Goal: Information Seeking & Learning: Learn about a topic

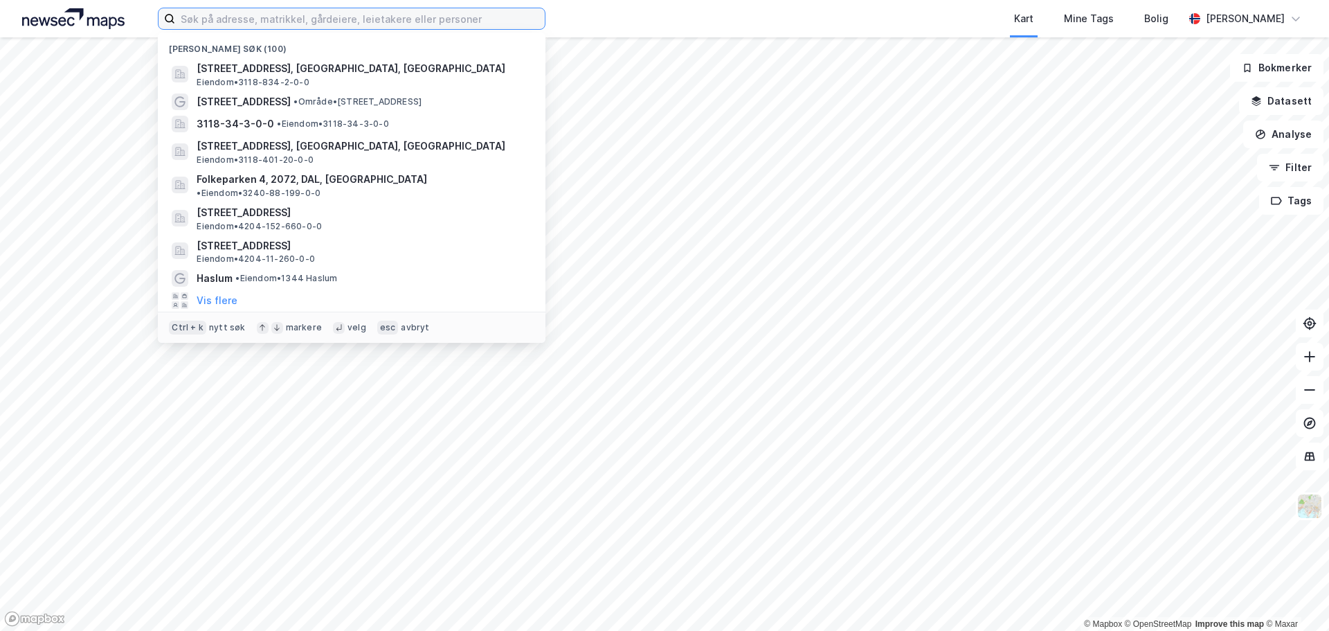
click at [422, 17] on input at bounding box center [360, 18] width 370 height 21
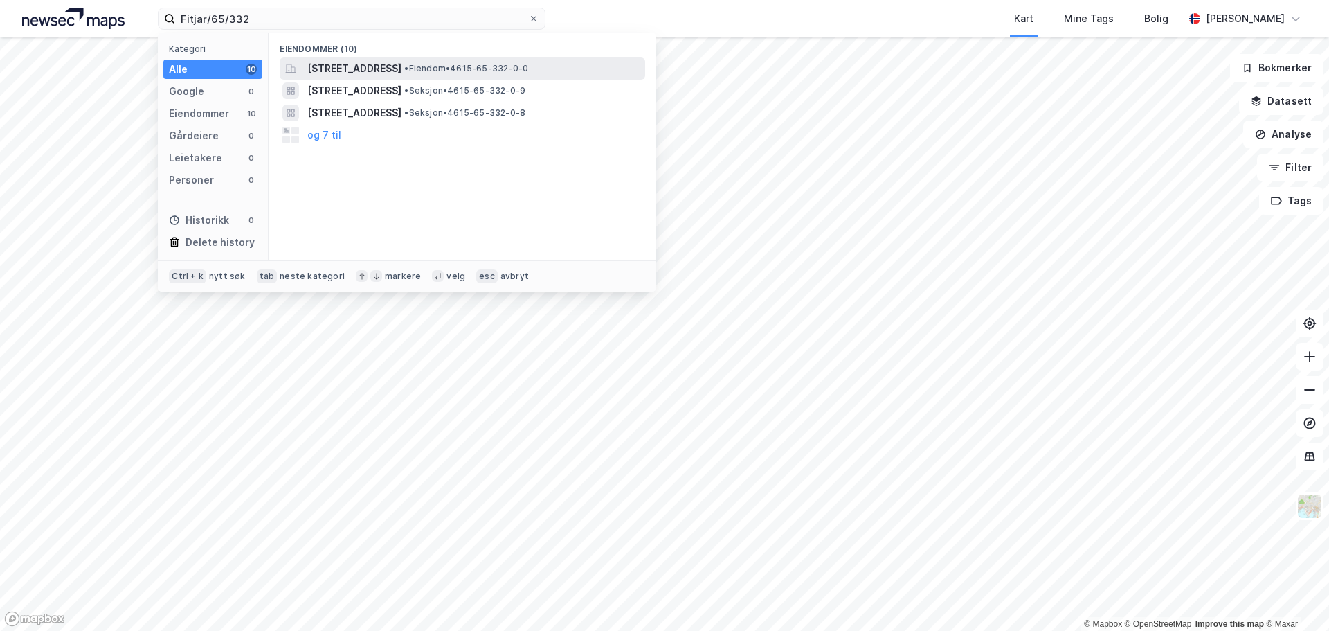
click at [479, 62] on div "Fitjarsjøen 71, 5419, FITJAR, FITJAR • Eiendom • 4615-65-332-0-0" at bounding box center [474, 68] width 335 height 17
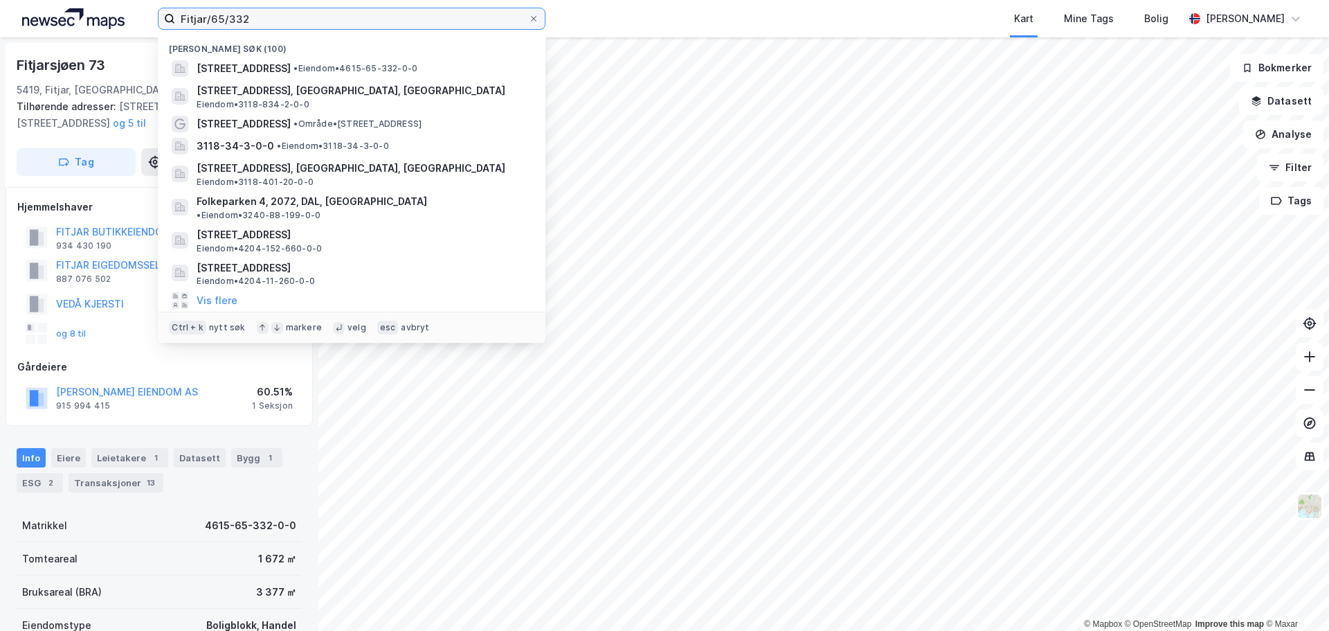
drag, startPoint x: 278, startPoint y: 24, endPoint x: 93, endPoint y: -13, distance: 188.6
click at [93, 0] on html "Fitjar/65/332 Nylige søk (100) Fitjarsjøen 71, 5419, FITJAR, FITJAR • Eiendom •…" at bounding box center [664, 315] width 1329 height 631
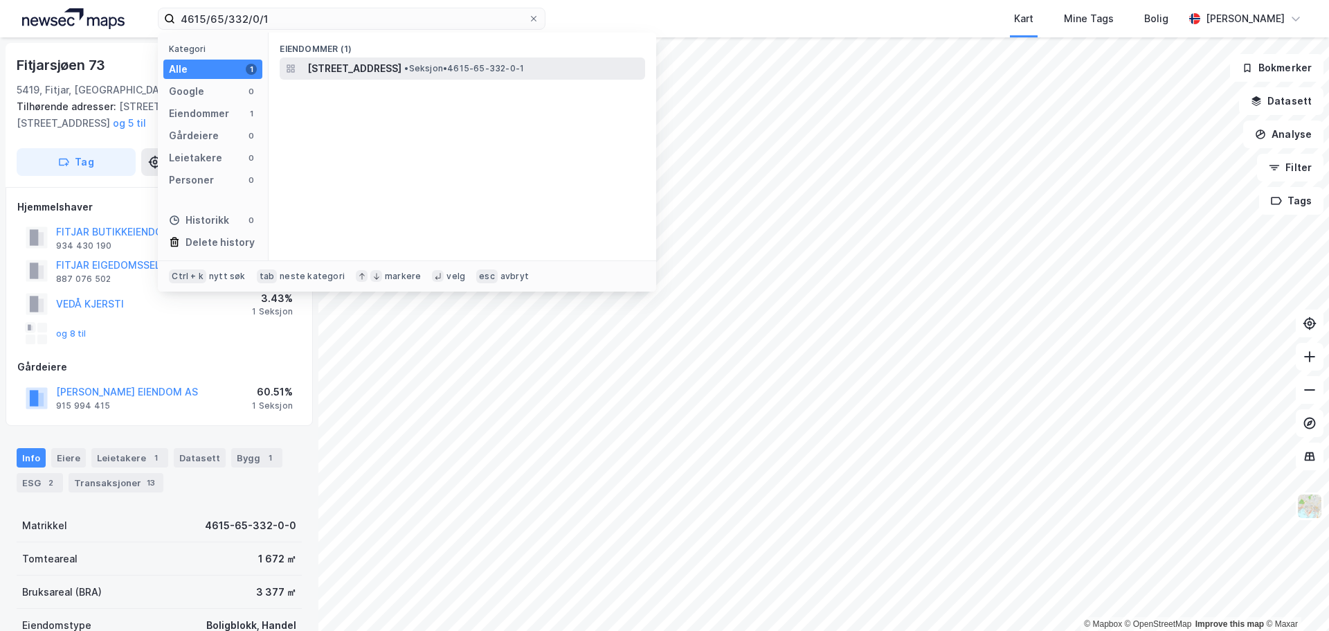
click at [359, 66] on span "Fitjarsjøen 71, 5419, FITJAR, FITJAR" at bounding box center [354, 68] width 94 height 17
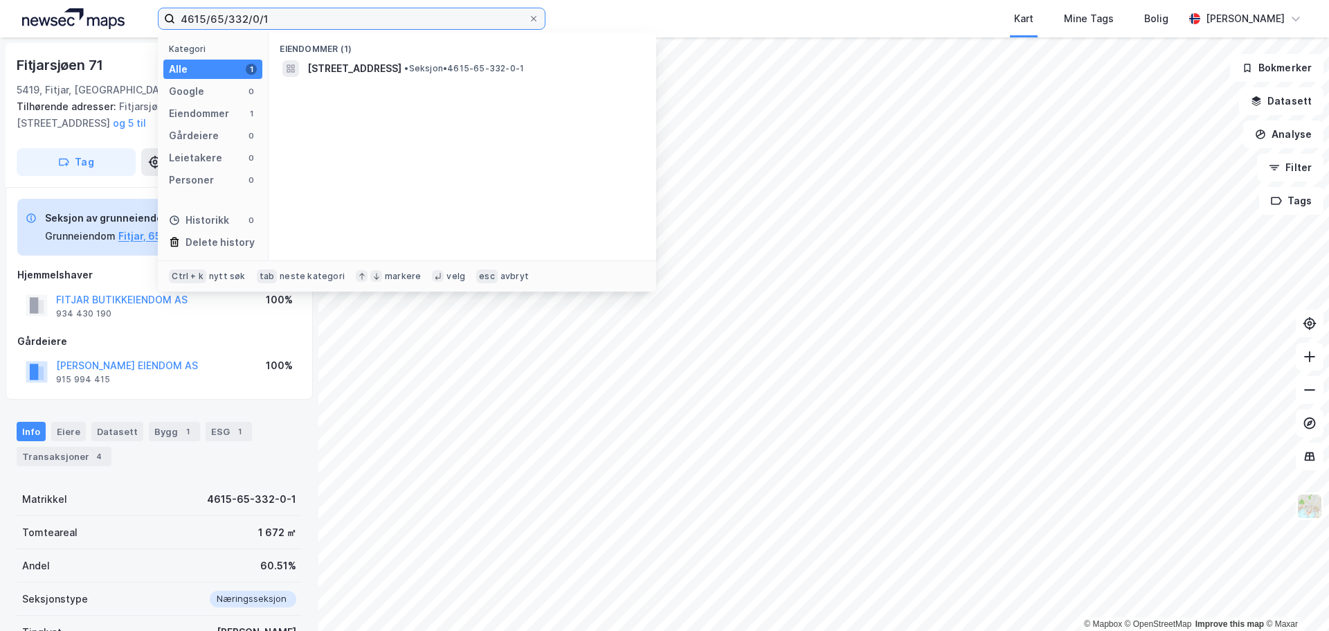
drag, startPoint x: 225, startPoint y: 20, endPoint x: 328, endPoint y: 23, distance: 103.2
click at [328, 23] on input "4615/65/332/0/1" at bounding box center [351, 18] width 353 height 21
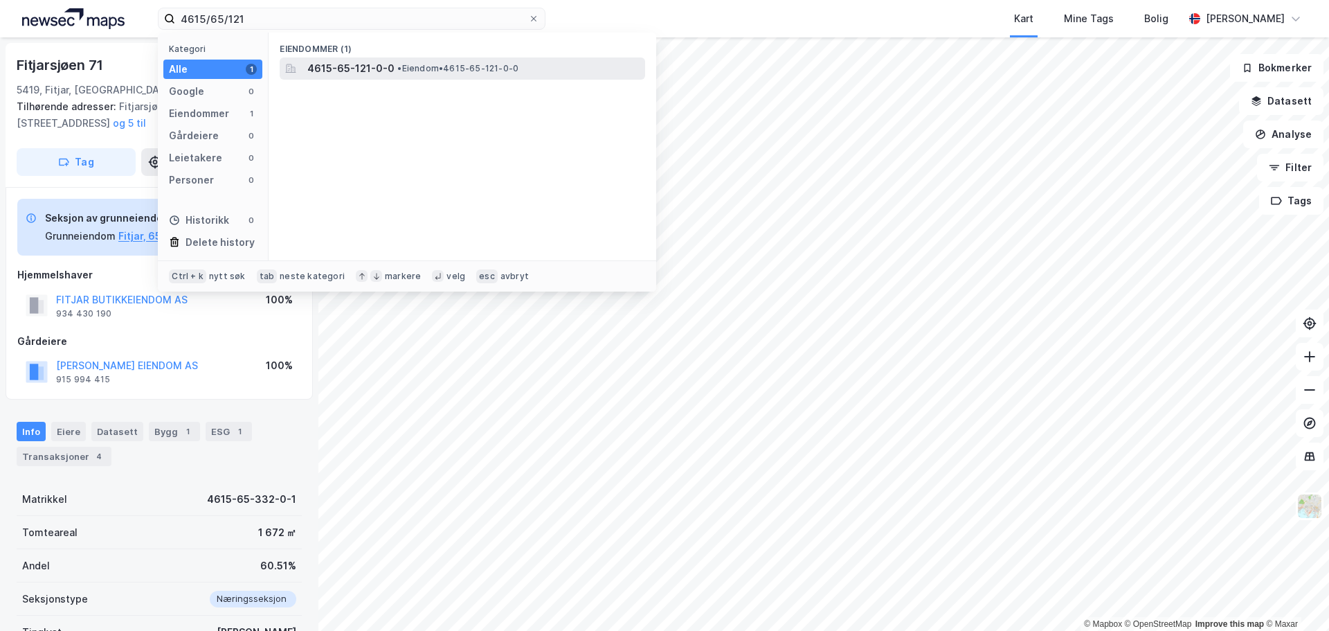
click at [347, 71] on span "4615-65-121-0-0" at bounding box center [350, 68] width 87 height 17
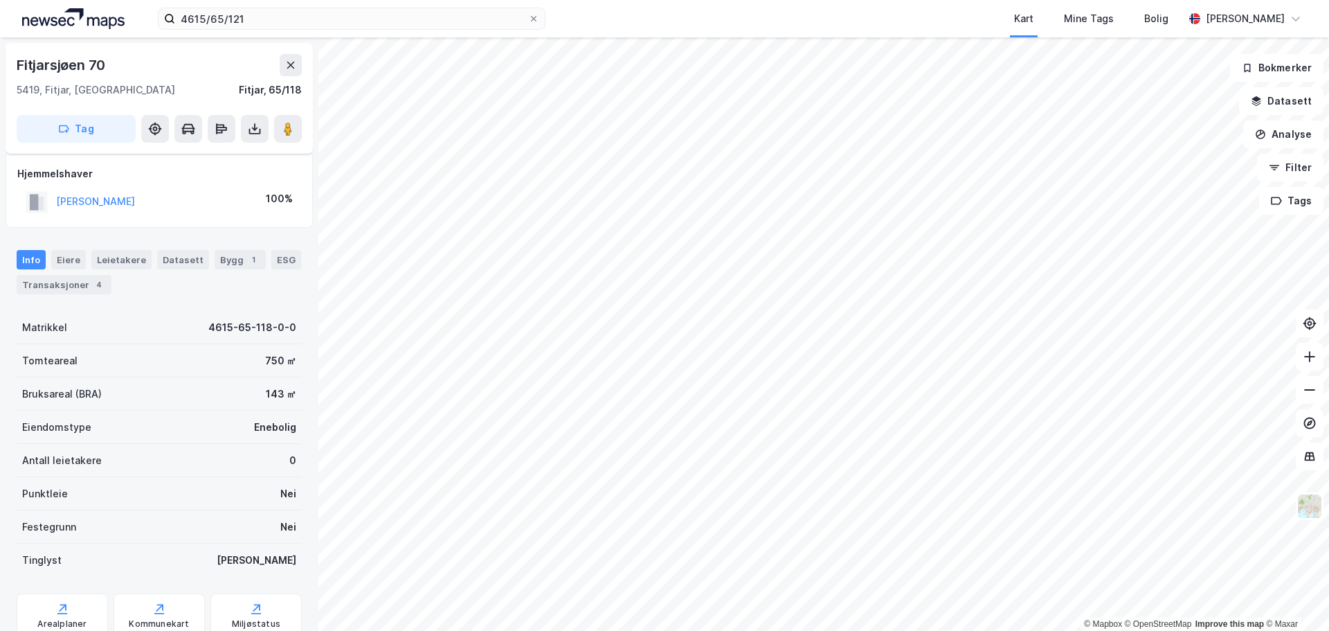
scroll to position [52, 0]
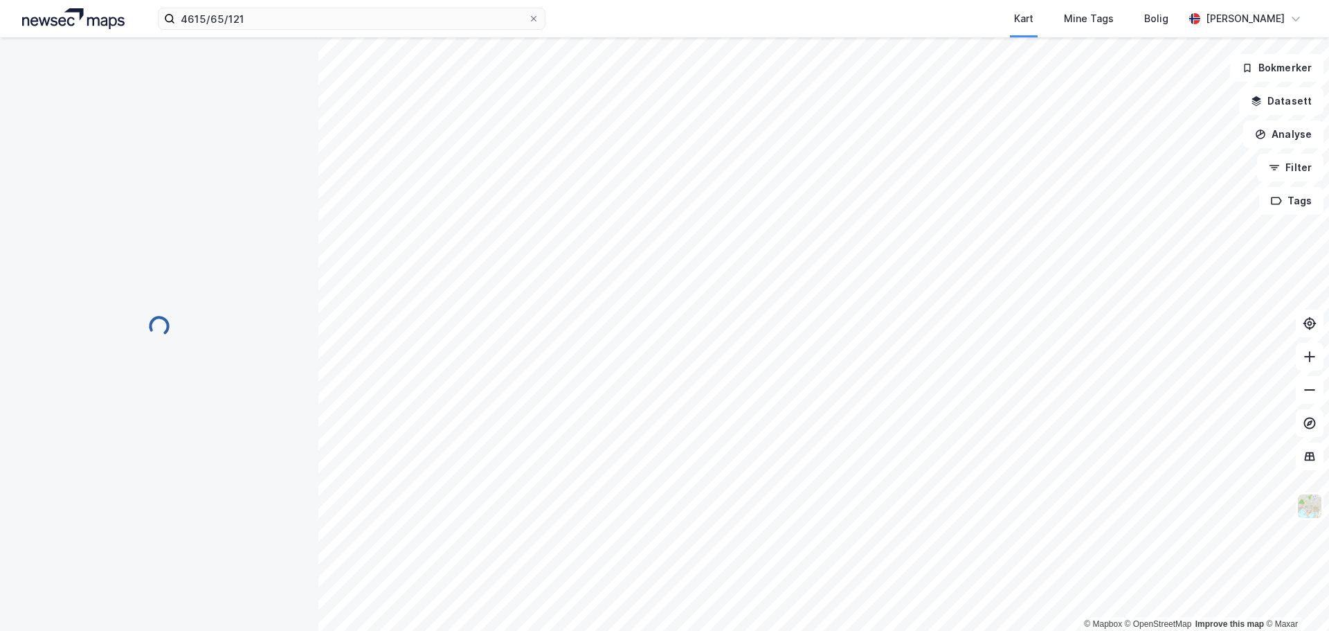
scroll to position [52, 0]
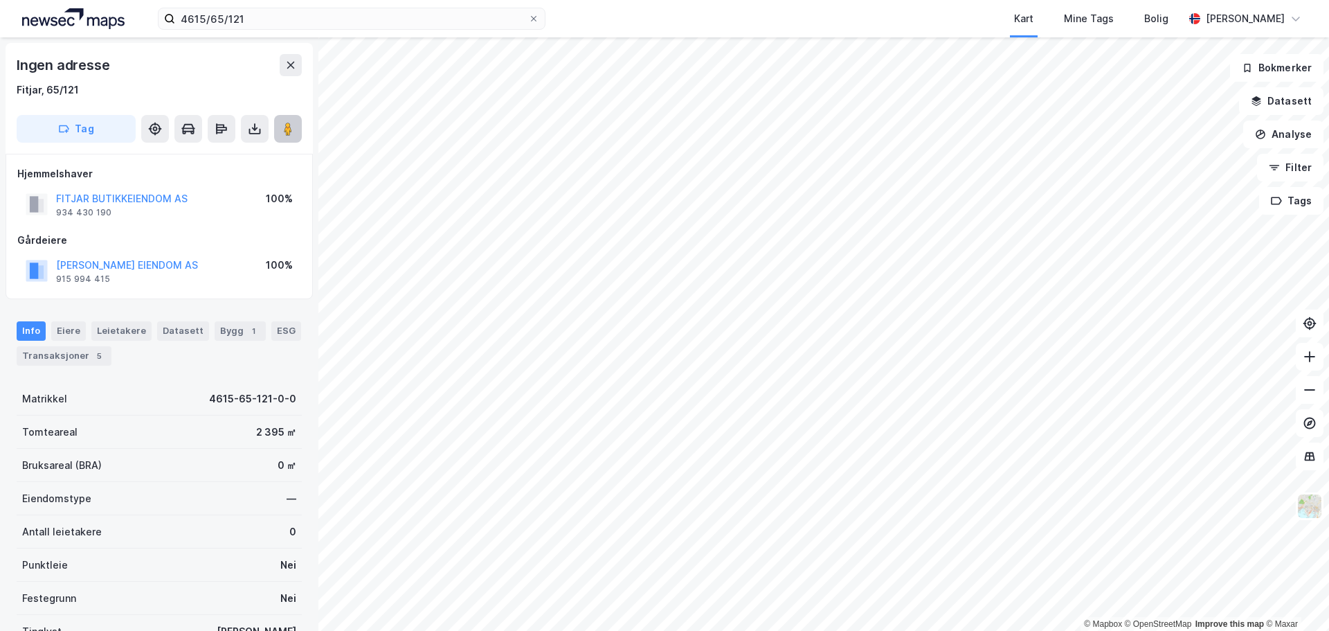
click at [286, 132] on image at bounding box center [288, 129] width 8 height 14
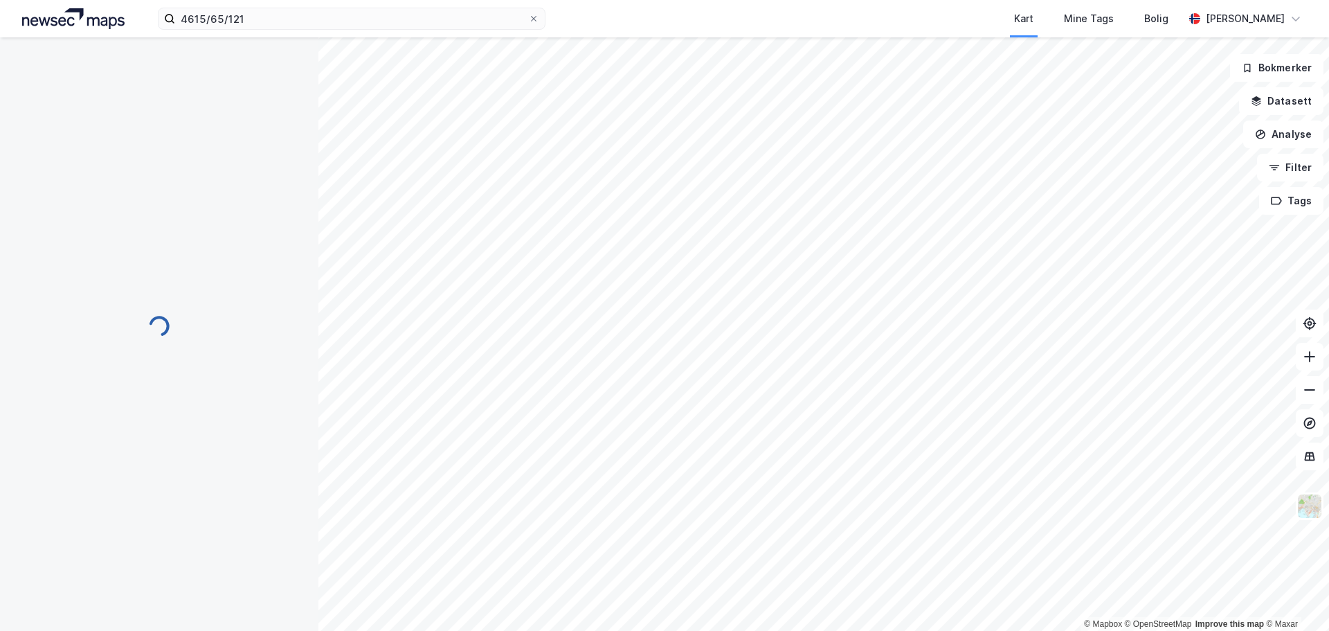
scroll to position [52, 0]
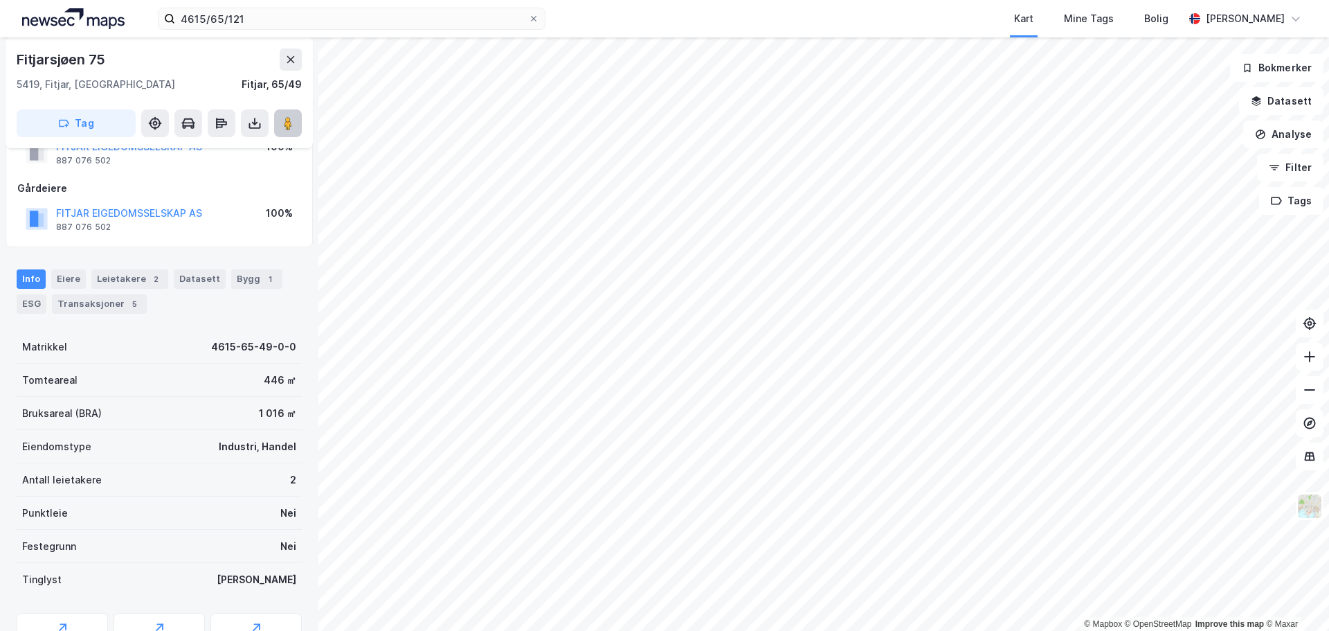
click at [293, 118] on icon at bounding box center [288, 123] width 14 height 14
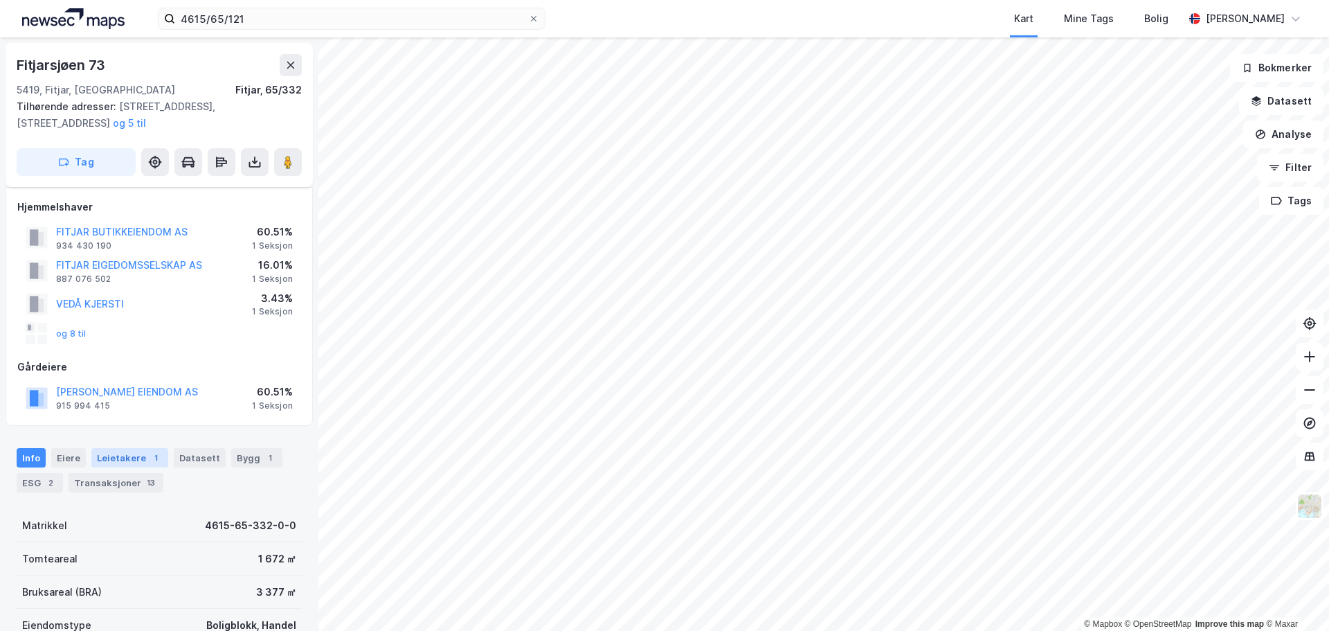
scroll to position [52, 0]
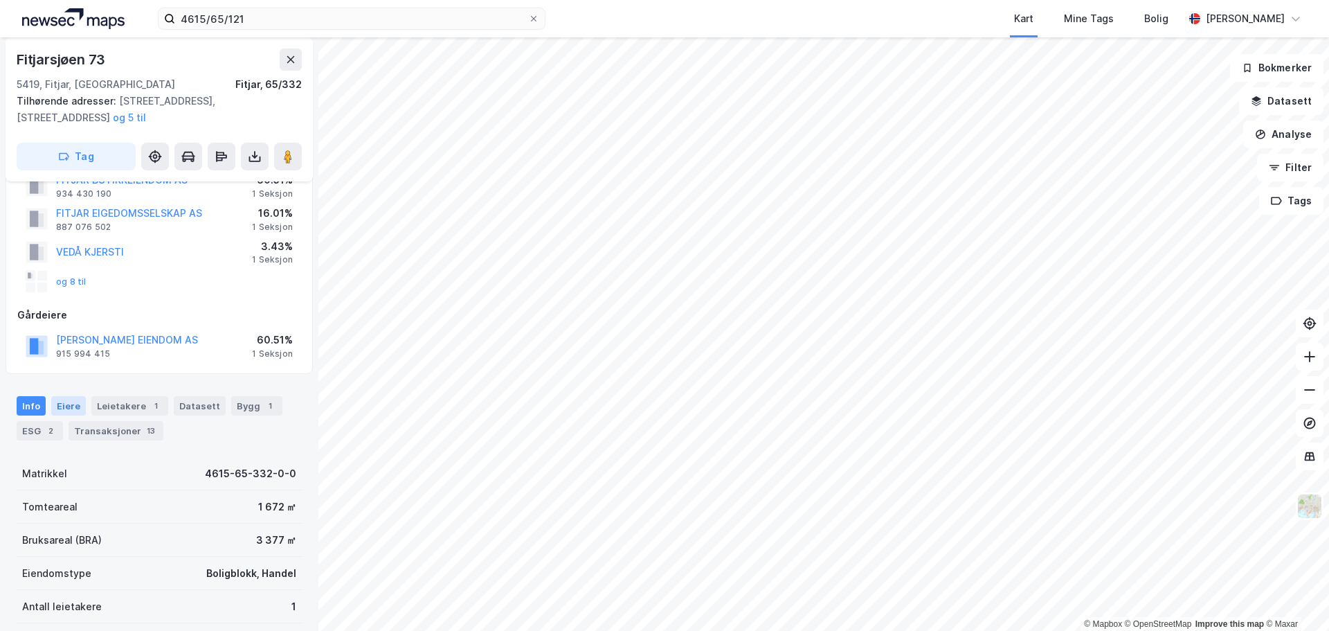
click at [69, 406] on div "Eiere" at bounding box center [68, 405] width 35 height 19
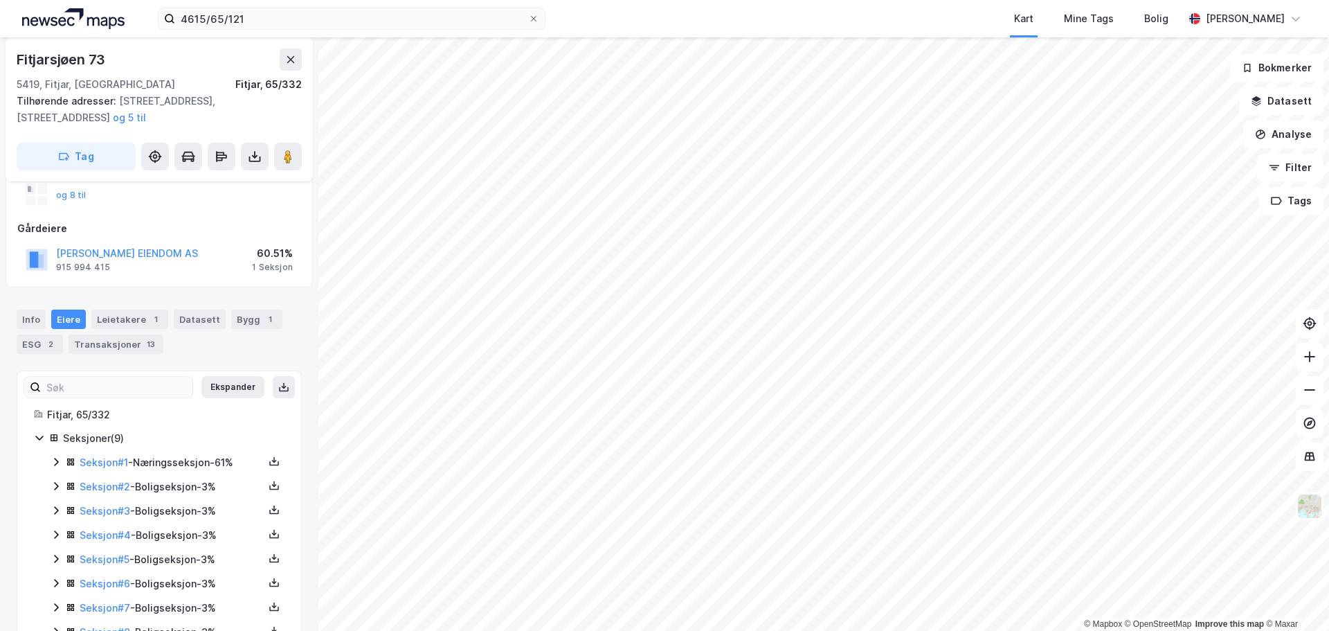
scroll to position [207, 0]
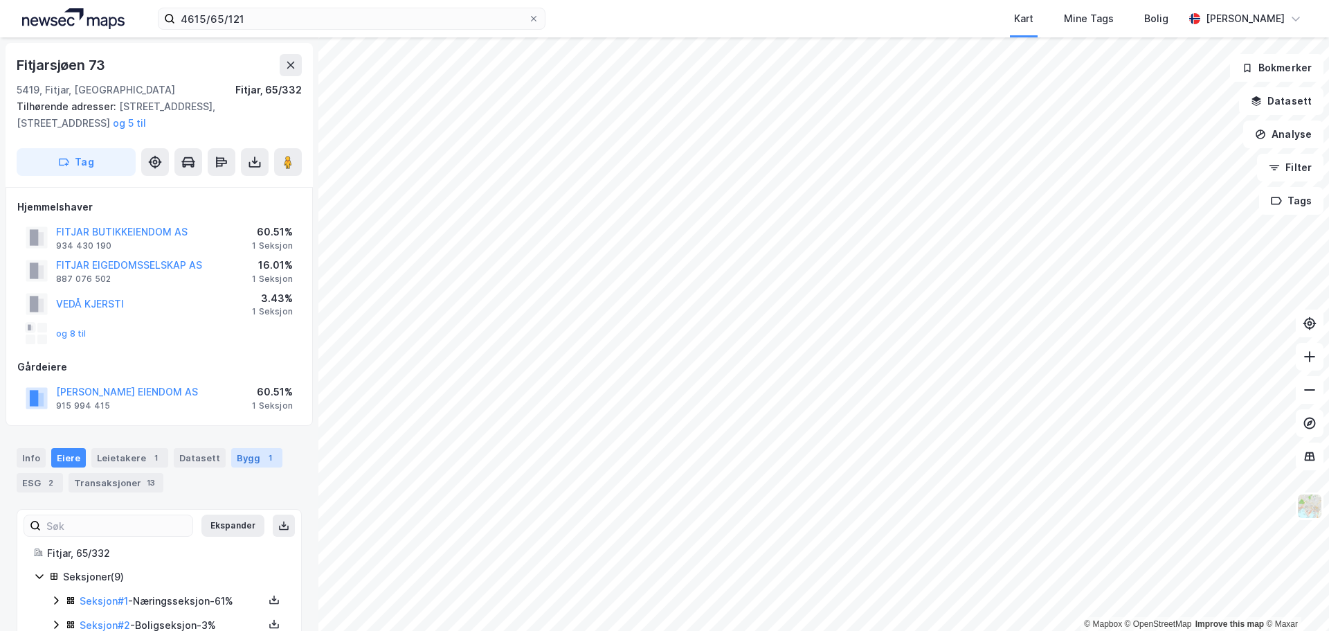
click at [251, 462] on div "Bygg 1" at bounding box center [256, 457] width 51 height 19
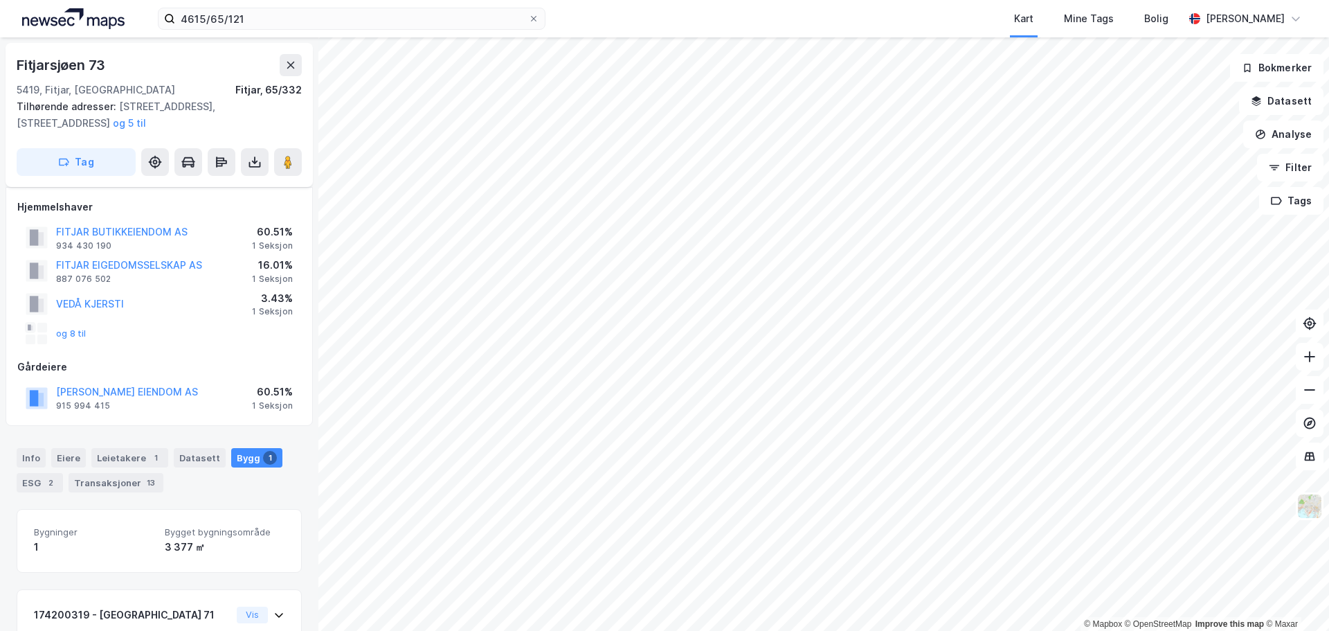
scroll to position [113, 0]
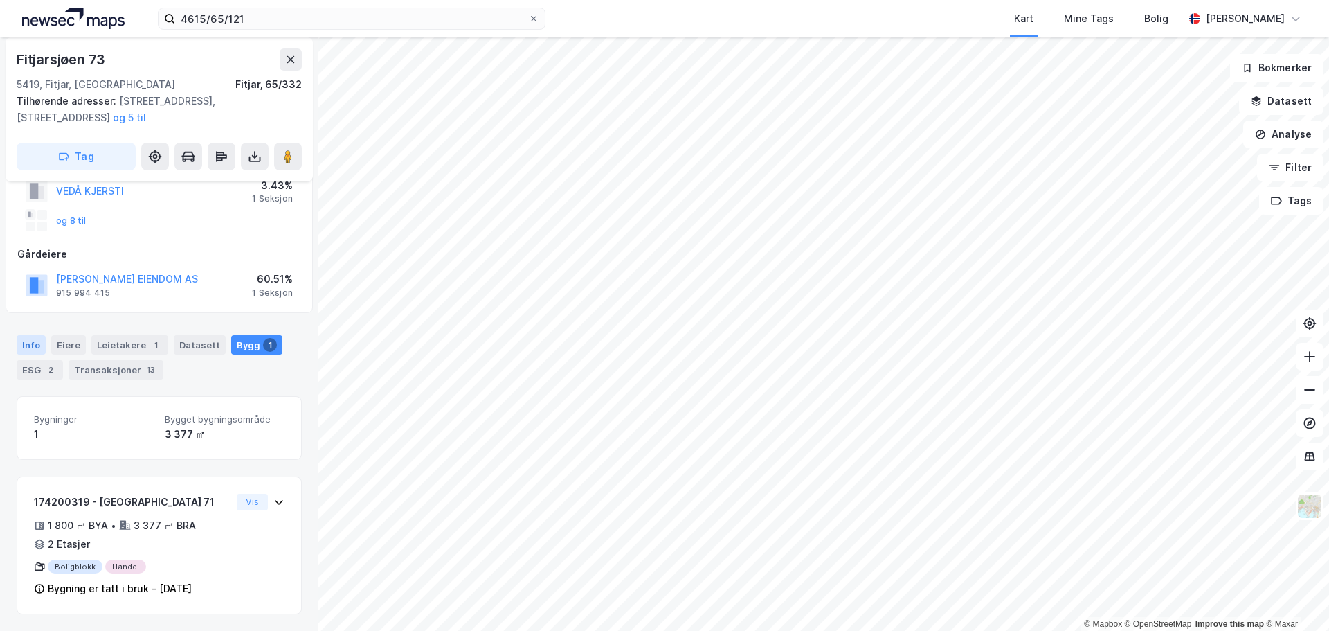
click at [36, 341] on div "Info" at bounding box center [31, 344] width 29 height 19
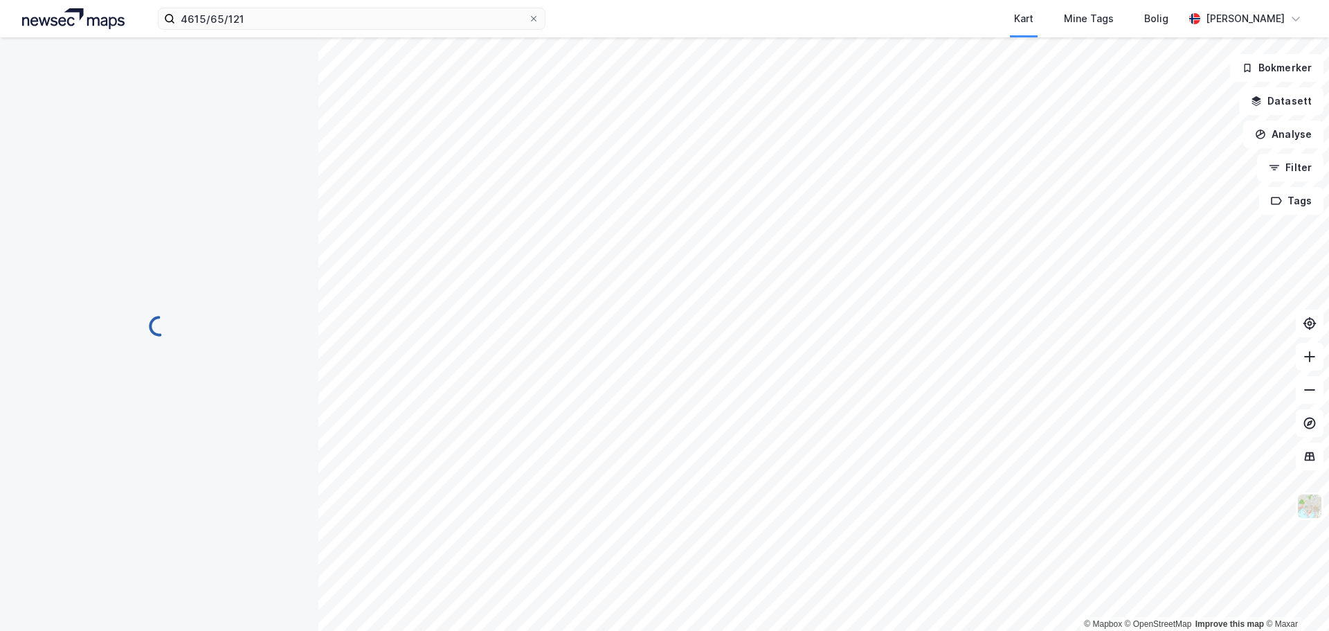
scroll to position [113, 0]
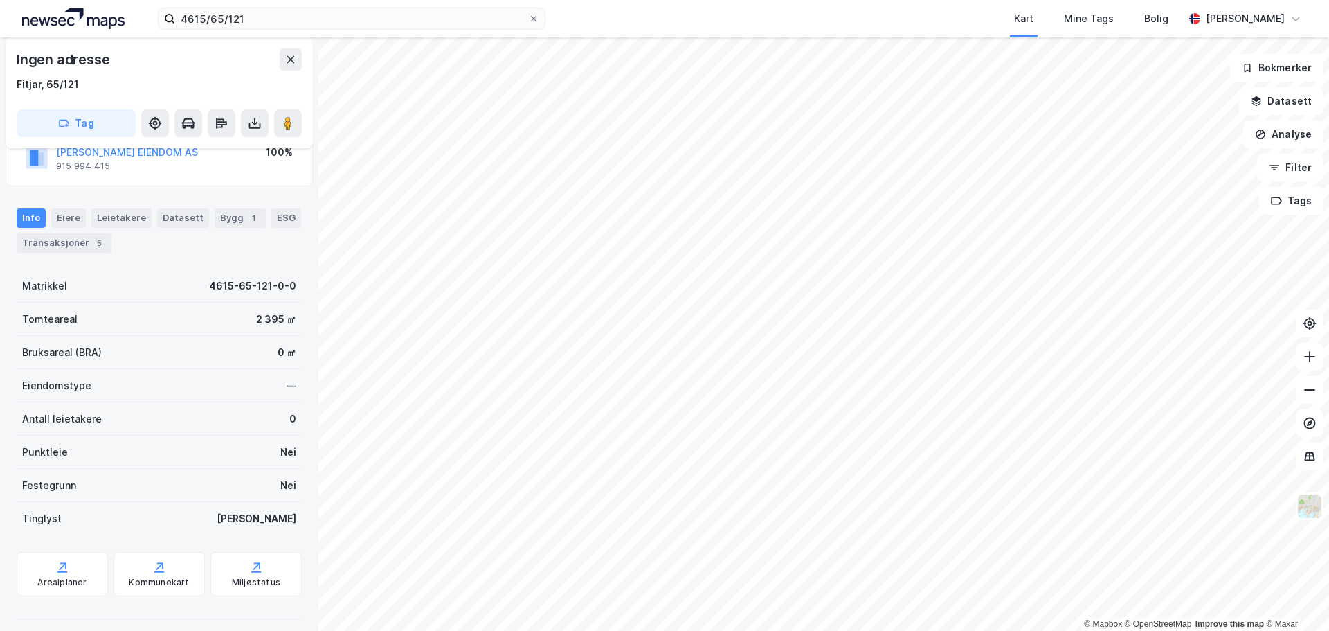
drag, startPoint x: 231, startPoint y: 247, endPoint x: 242, endPoint y: 244, distance: 11.4
click at [231, 247] on div "Info Eiere Leietakere Datasett Bygg 1 ESG Transaksjoner 5" at bounding box center [159, 230] width 285 height 44
click at [280, 218] on div "ESG" at bounding box center [286, 217] width 30 height 19
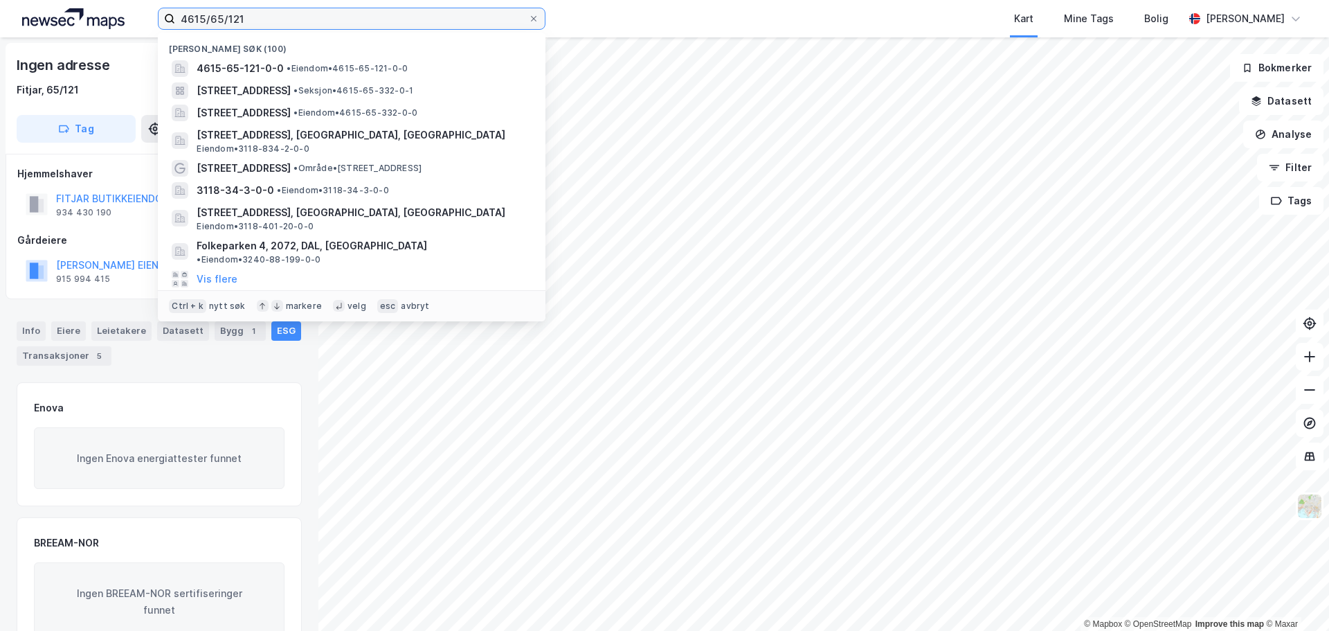
drag, startPoint x: 252, startPoint y: 28, endPoint x: 113, endPoint y: 21, distance: 139.4
click at [113, 21] on div "4615/65/121 Nylige søk (100) 4615-65-121-0-0 • Eiendom • 4615-65-121-0-0 Fitjar…" at bounding box center [664, 18] width 1329 height 37
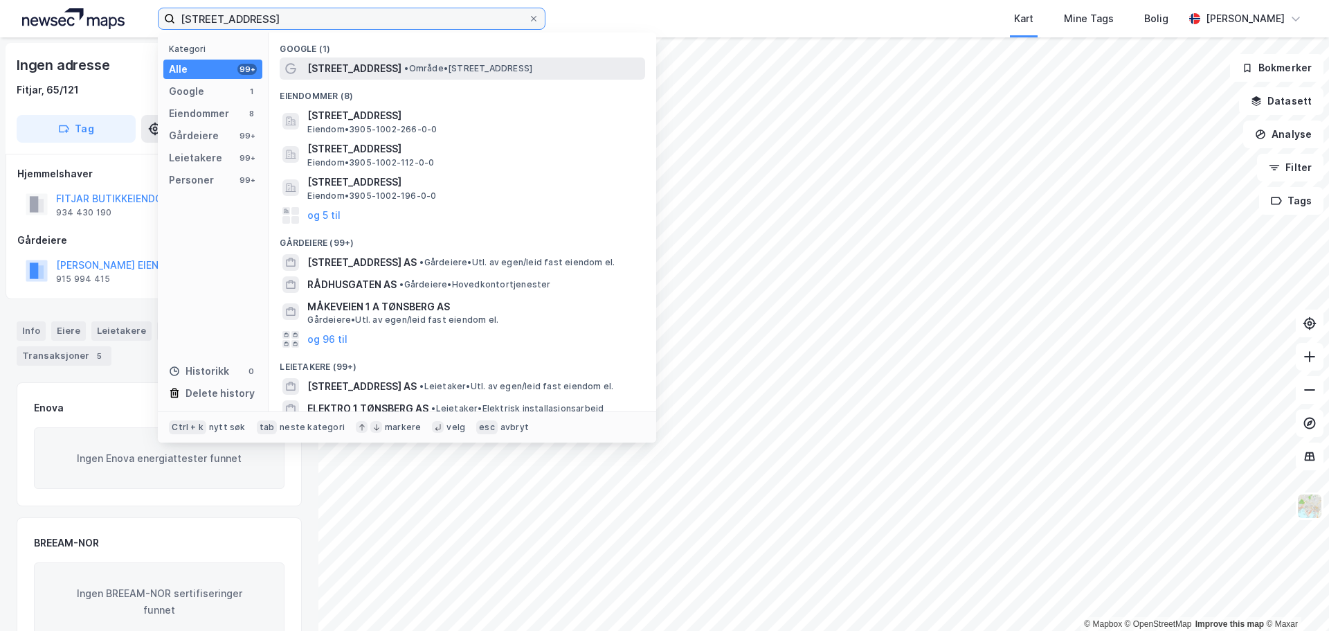
type input "Rådhusgaten 1, tønsberg"
click at [334, 69] on span "Rådhusgaten 1" at bounding box center [354, 68] width 94 height 17
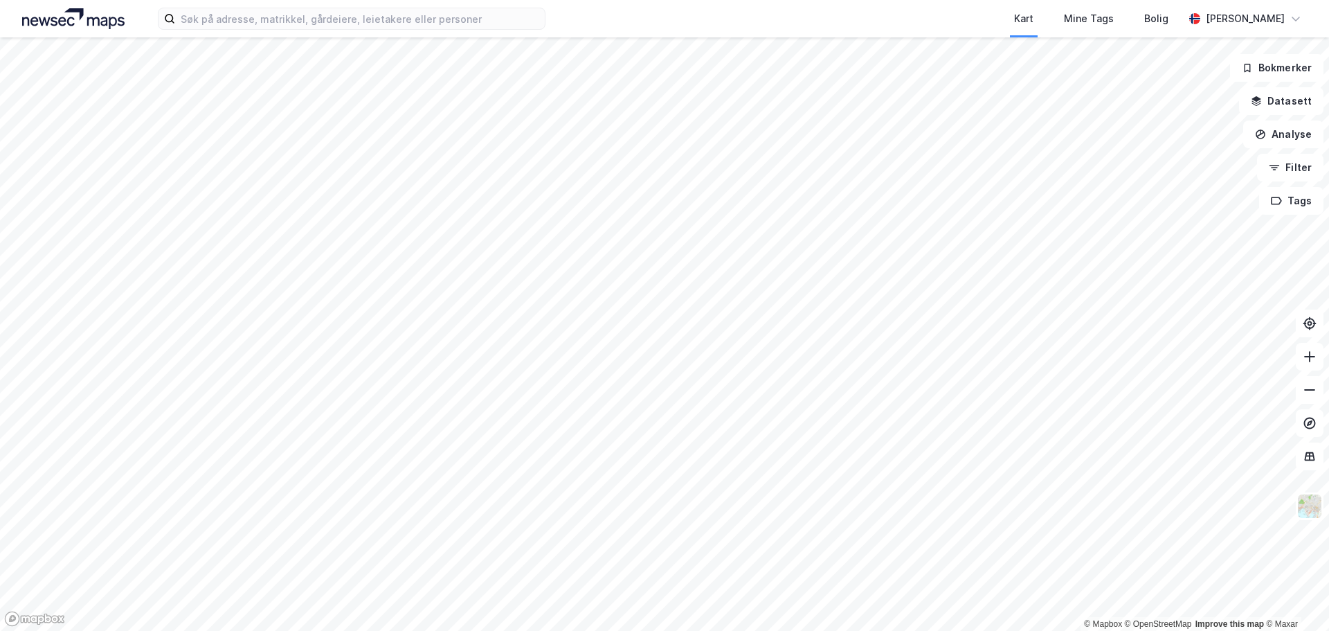
click at [683, 630] on html "Kart Mine Tags [PERSON_NAME] [PERSON_NAME] © Mapbox © OpenStreetMap Improve thi…" at bounding box center [664, 315] width 1329 height 631
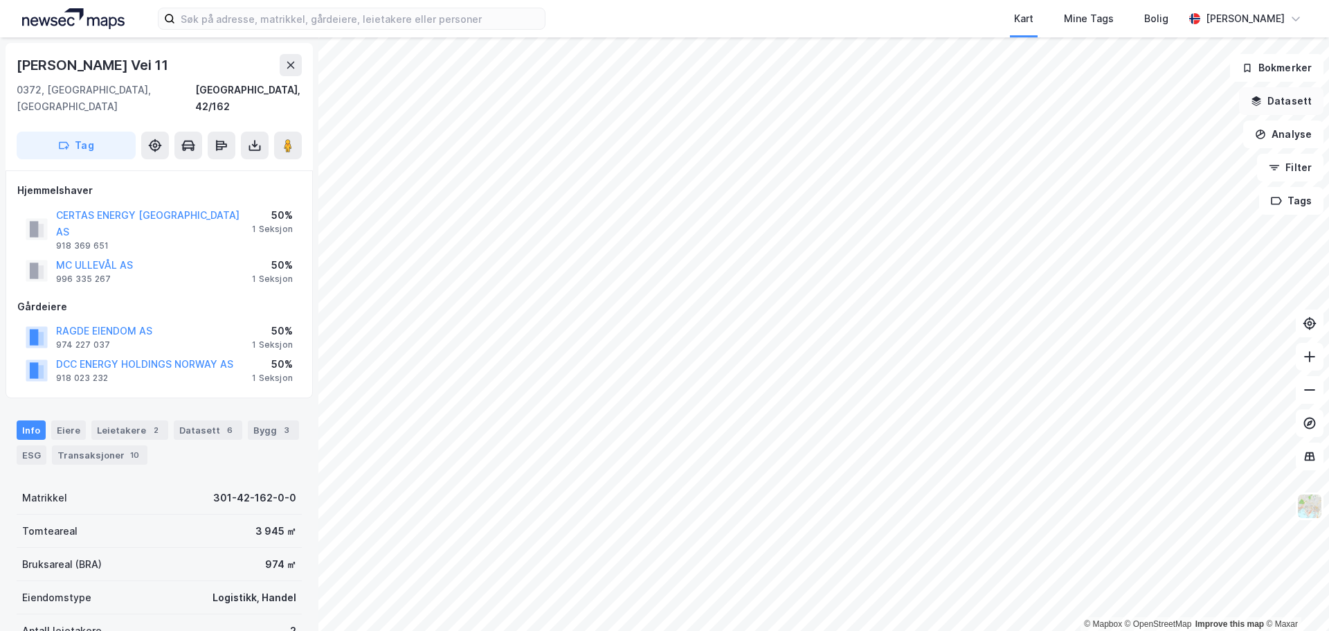
click at [1286, 100] on button "Datasett" at bounding box center [1281, 101] width 84 height 28
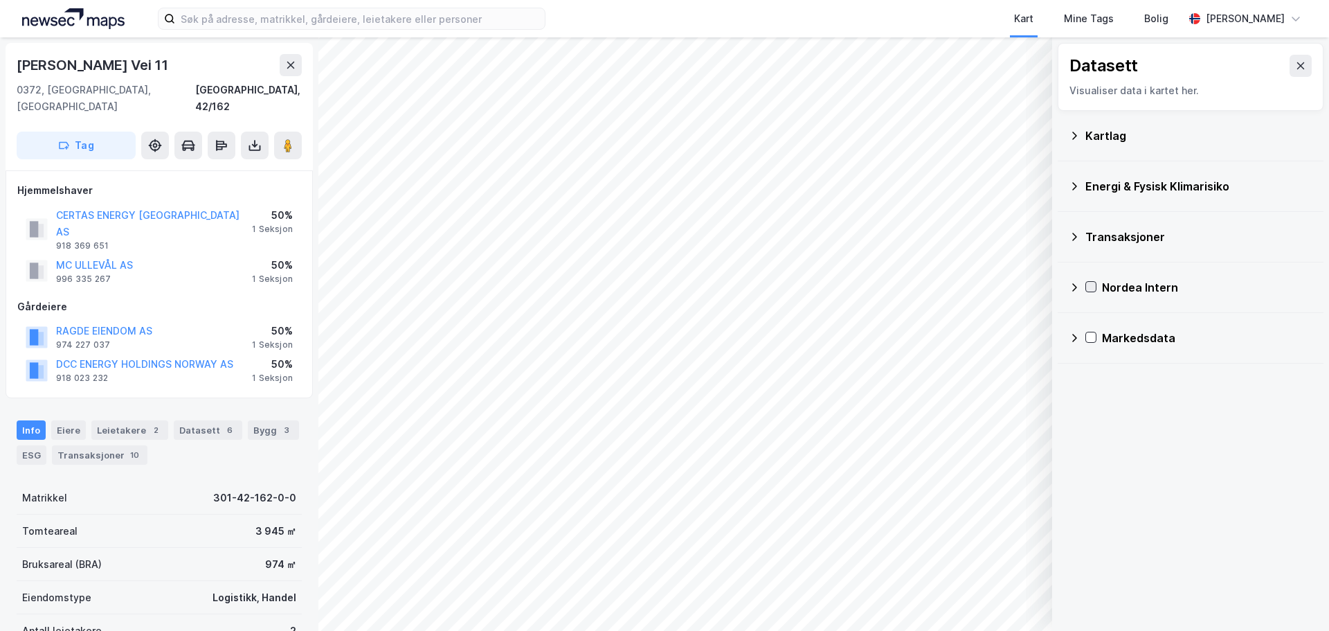
click at [1090, 285] on icon at bounding box center [1091, 287] width 10 height 10
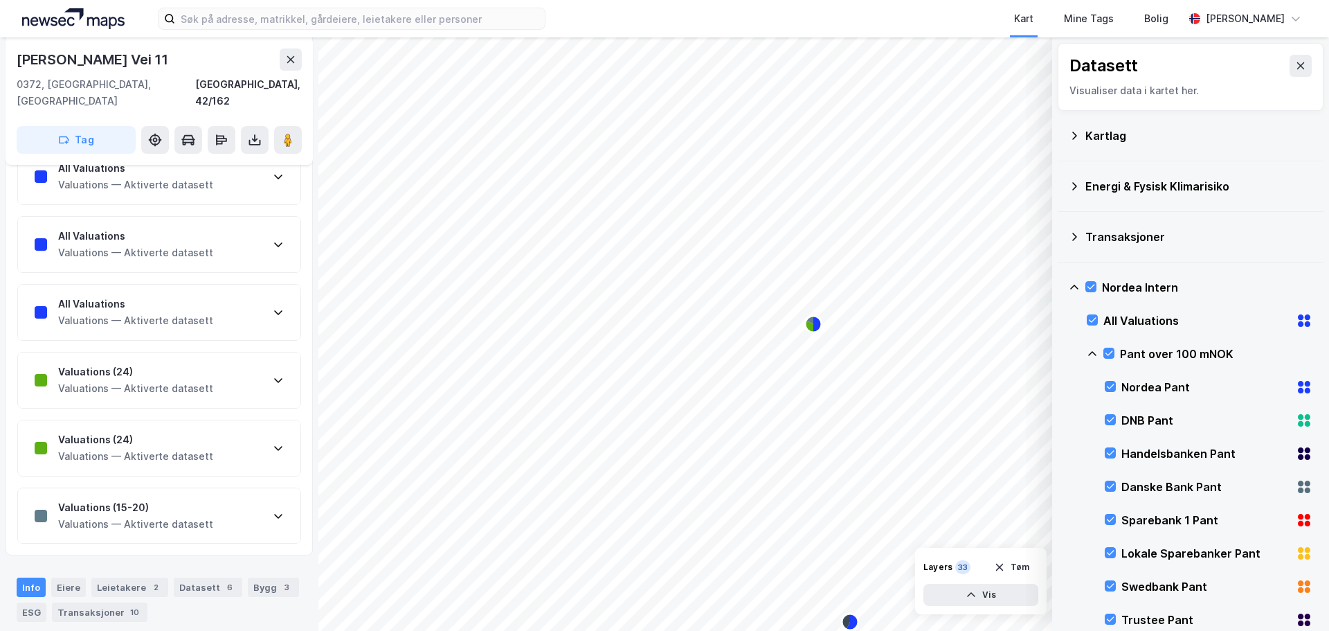
scroll to position [346, 0]
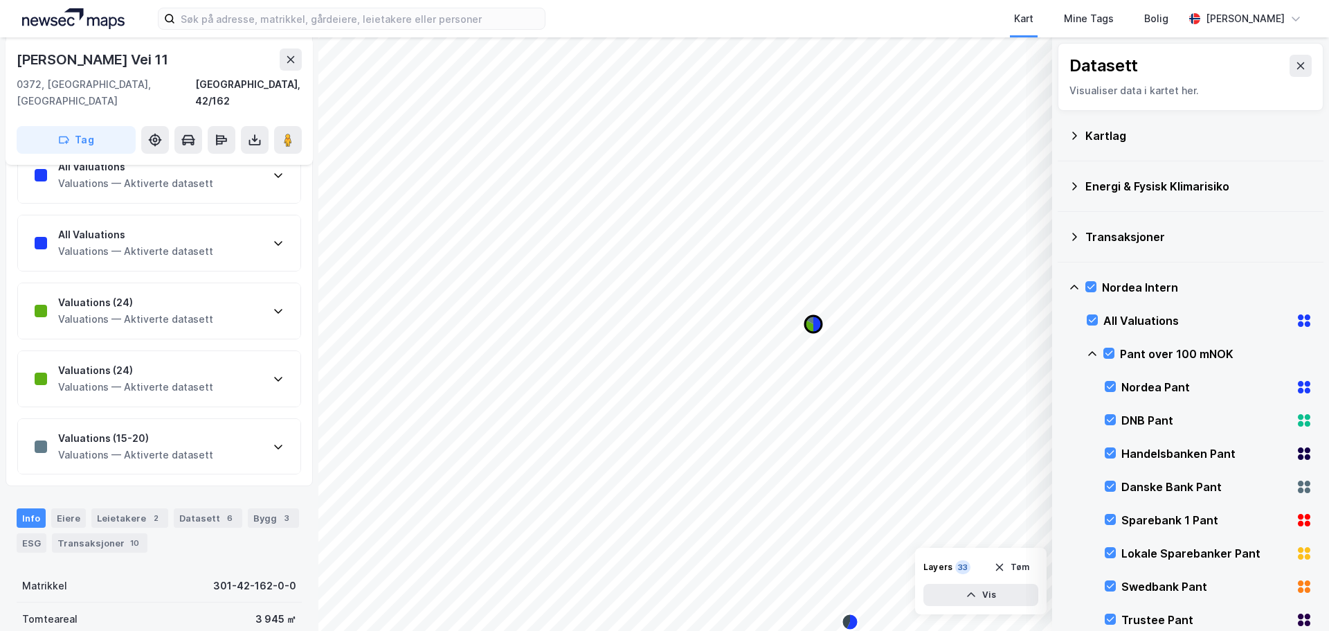
click at [815, 328] on icon "Map marker" at bounding box center [818, 324] width 8 height 17
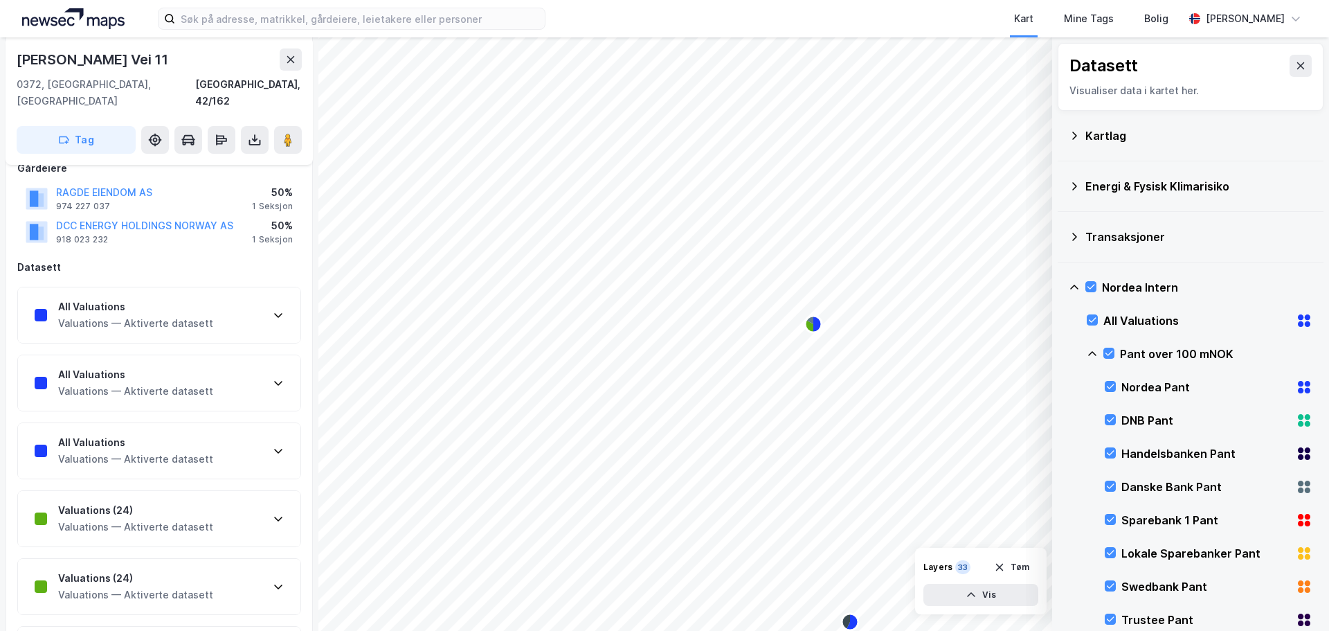
scroll to position [0, 0]
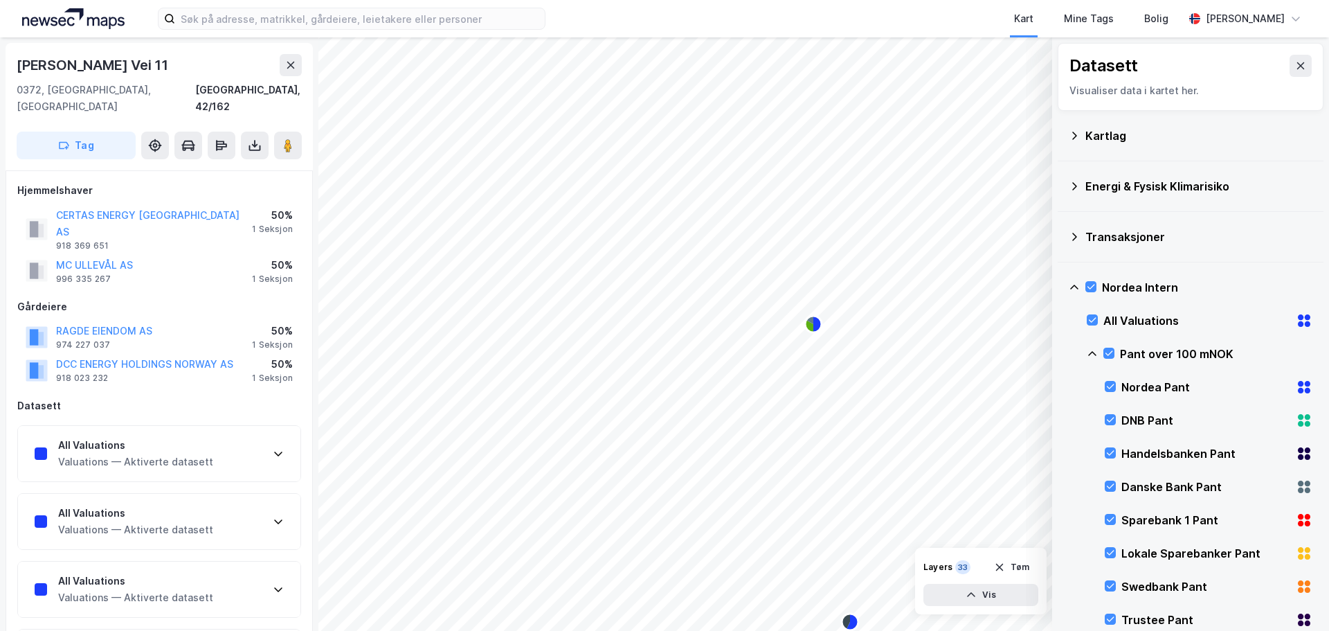
click at [100, 453] on div "Valuations — Aktiverte datasett" at bounding box center [135, 461] width 155 height 17
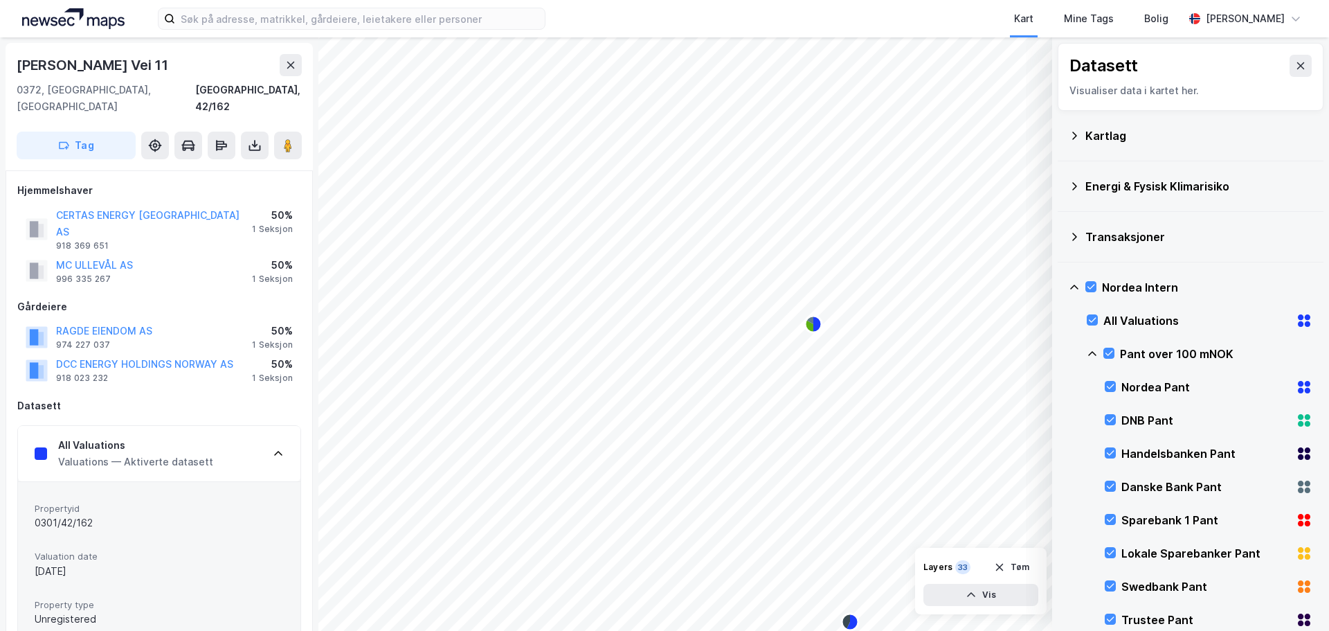
click at [278, 426] on div "All Valuations Valuations — Aktiverte datasett" at bounding box center [159, 453] width 282 height 55
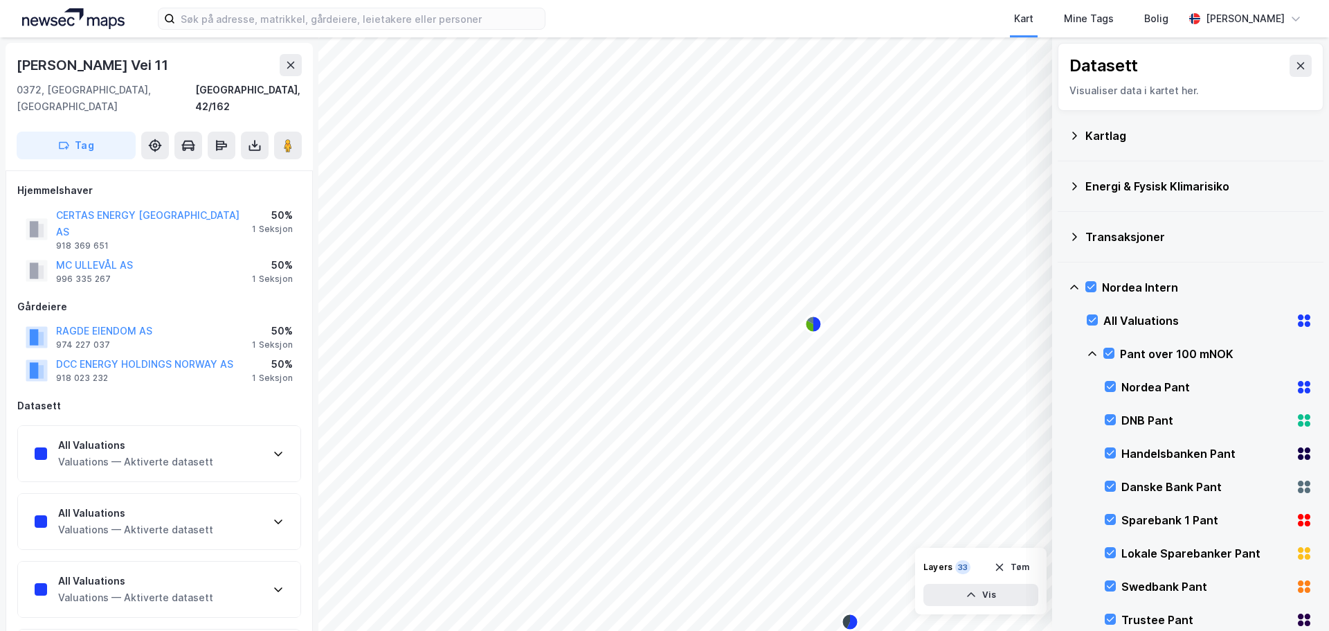
click at [98, 573] on div "All Valuations" at bounding box center [135, 581] width 155 height 17
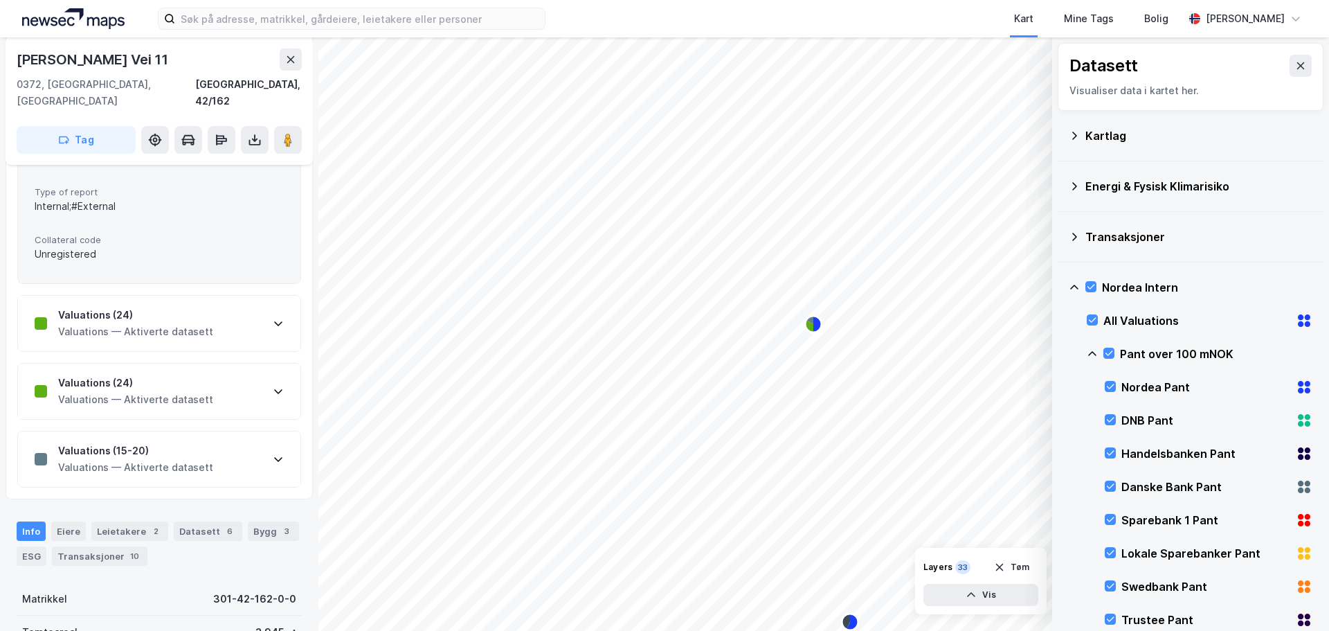
scroll to position [554, 0]
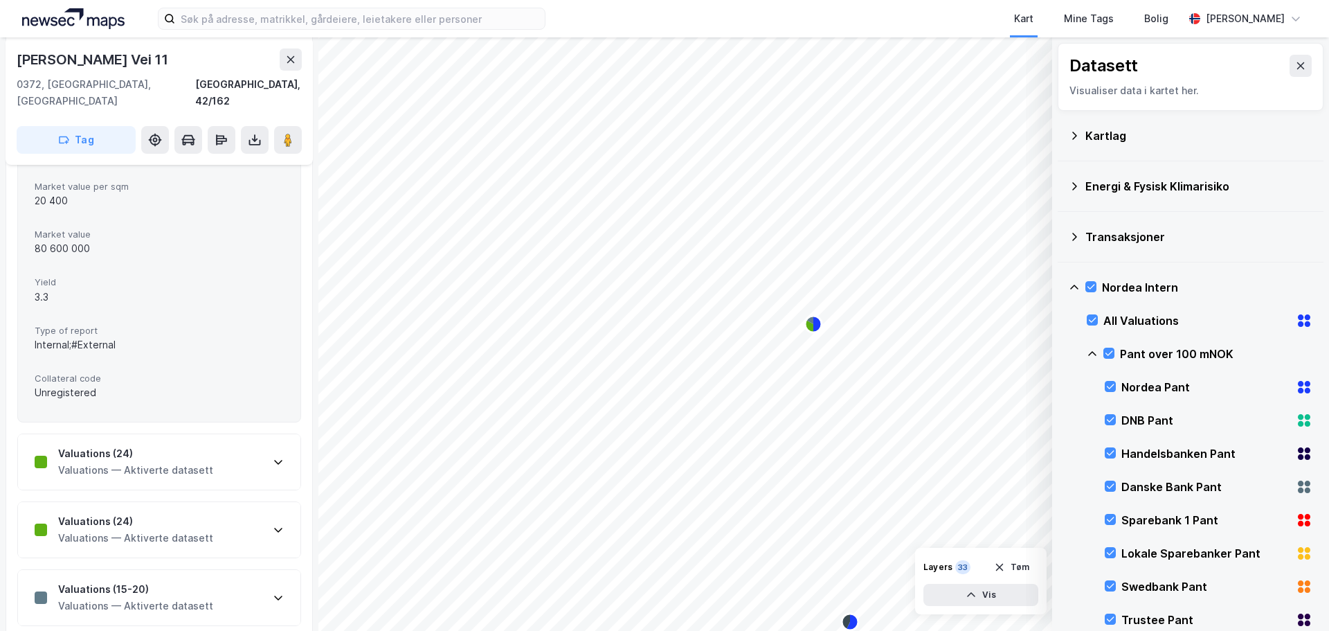
click at [121, 445] on div "Valuations (24)" at bounding box center [135, 453] width 155 height 17
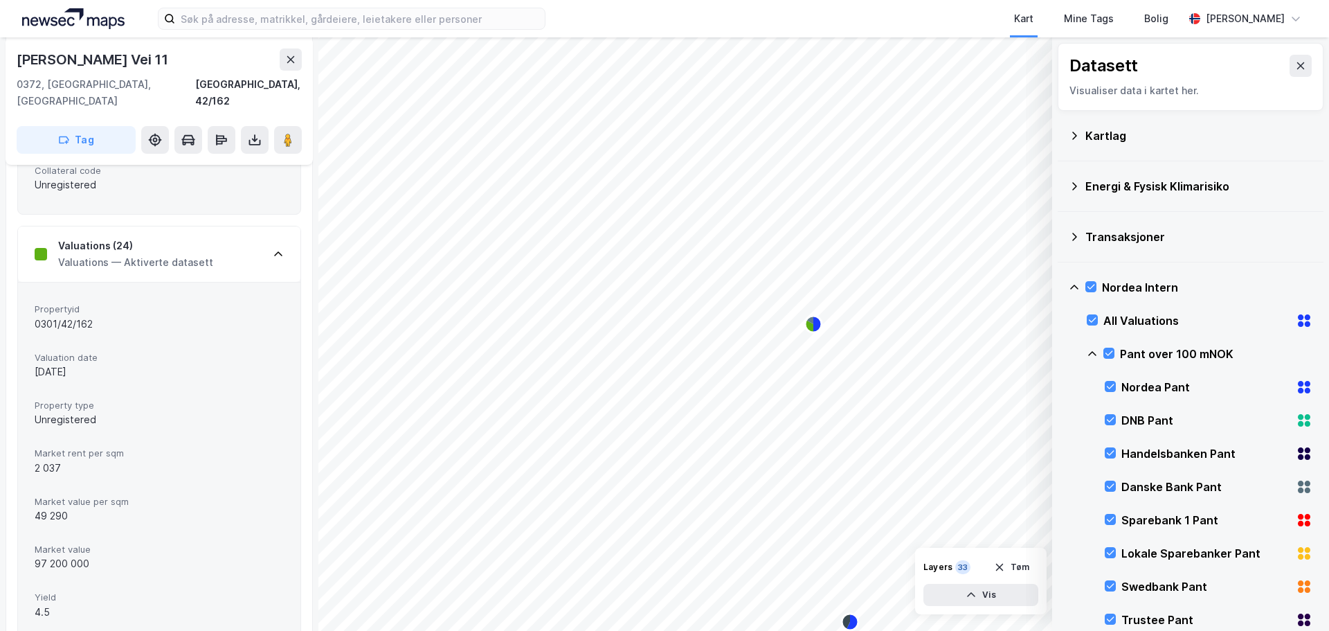
scroll to position [692, 0]
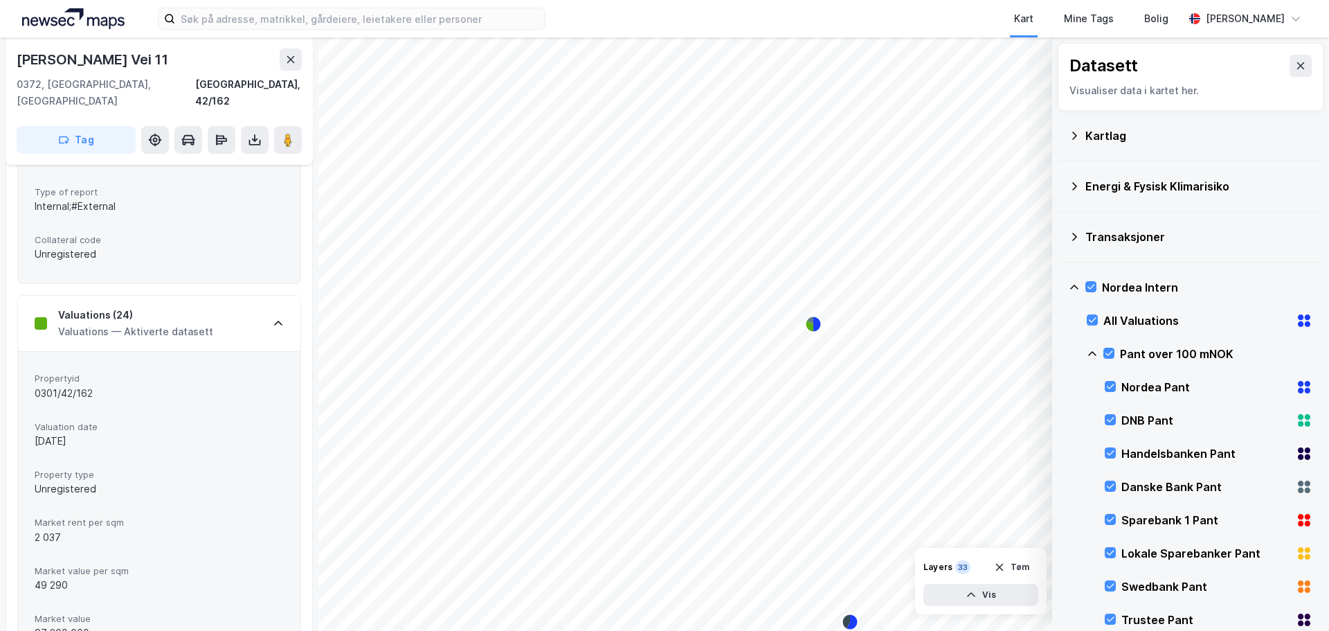
click at [276, 318] on icon at bounding box center [278, 323] width 11 height 11
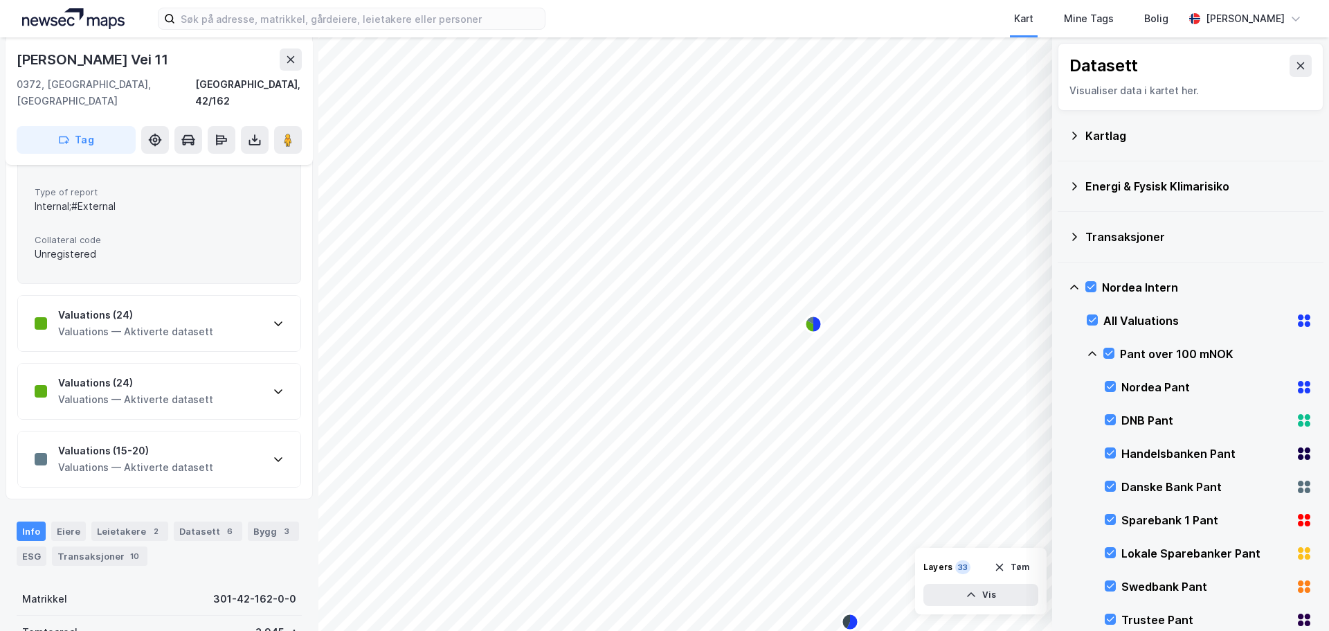
click at [183, 459] on div "Valuations — Aktiverte datasett" at bounding box center [135, 467] width 155 height 17
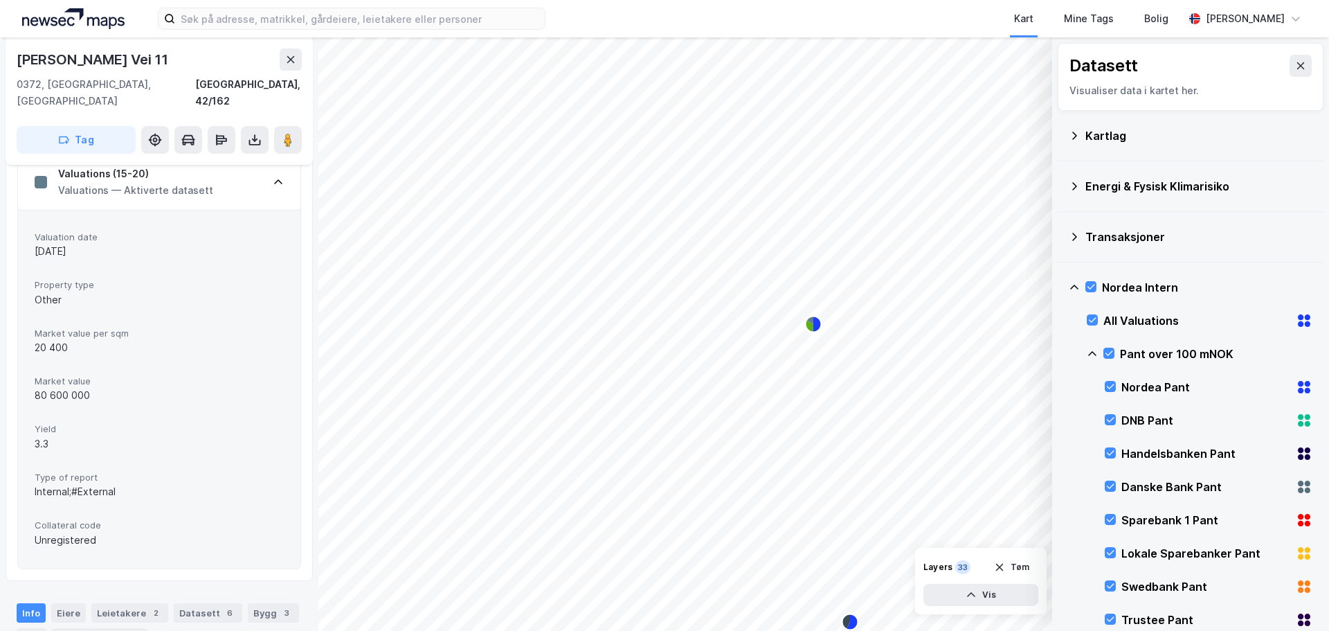
scroll to position [1039, 0]
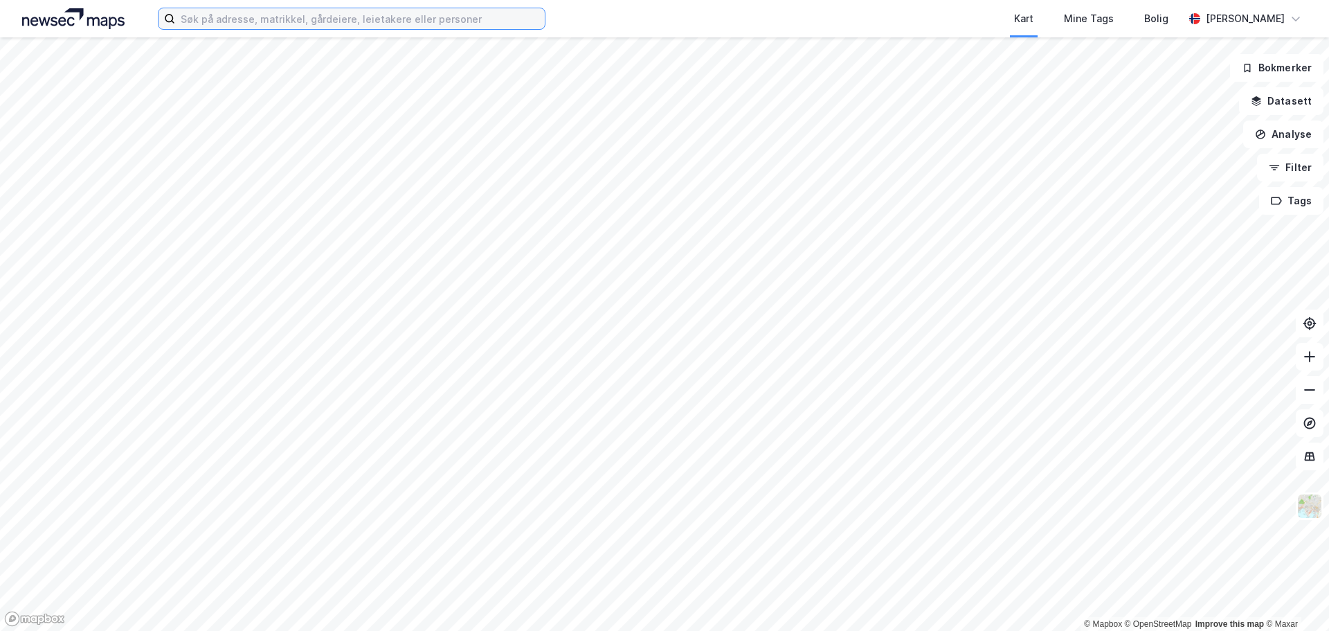
click at [294, 23] on input at bounding box center [360, 18] width 370 height 21
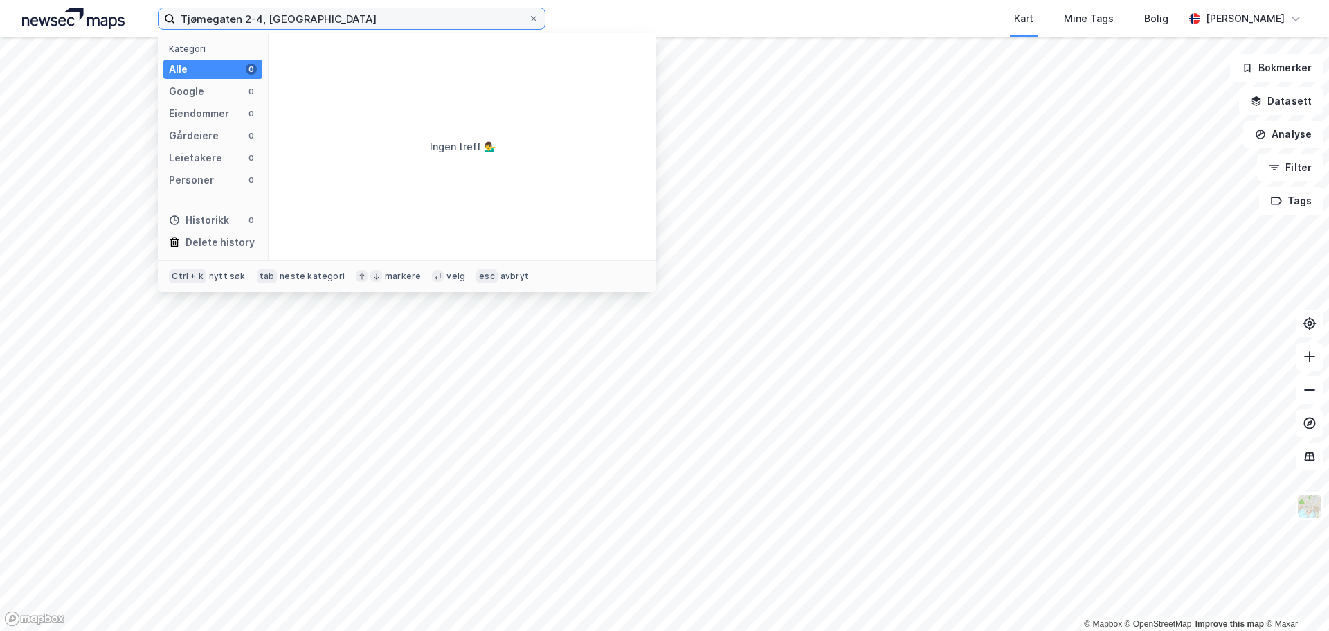
click at [250, 18] on input "Tjømegaten 2-4, tønsberg" at bounding box center [351, 18] width 353 height 21
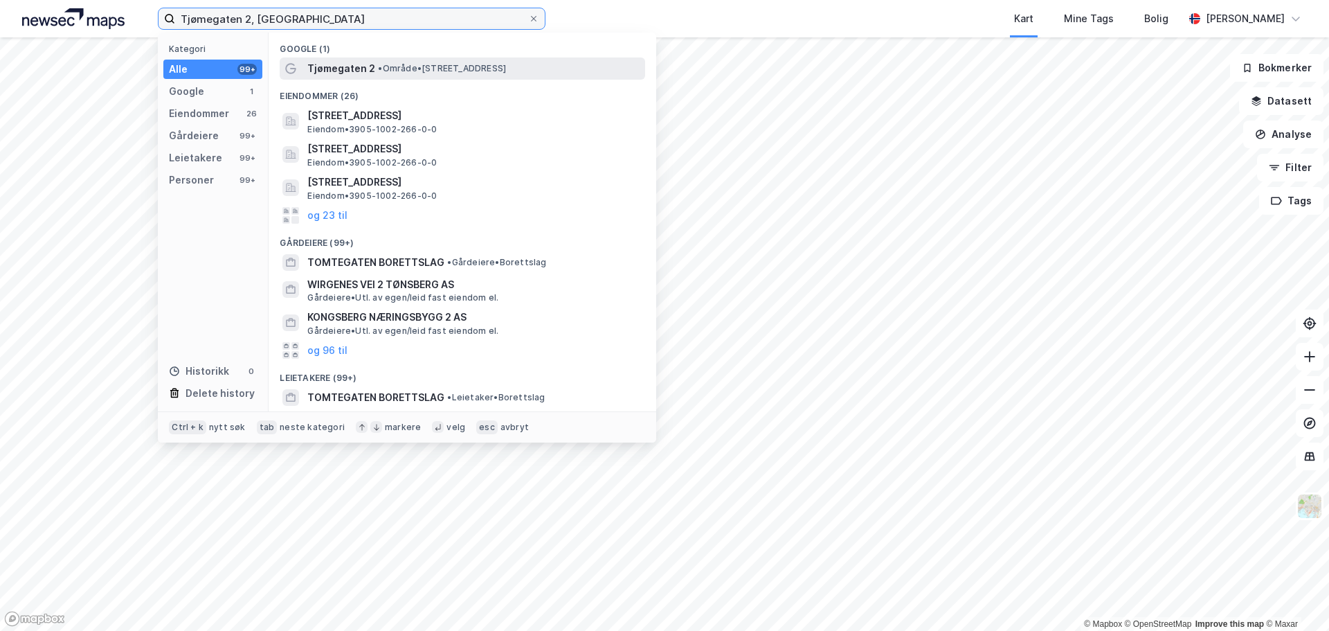
type input "Tjømegaten 2, tønsberg"
click at [370, 69] on span "Tjømegaten 2" at bounding box center [341, 68] width 68 height 17
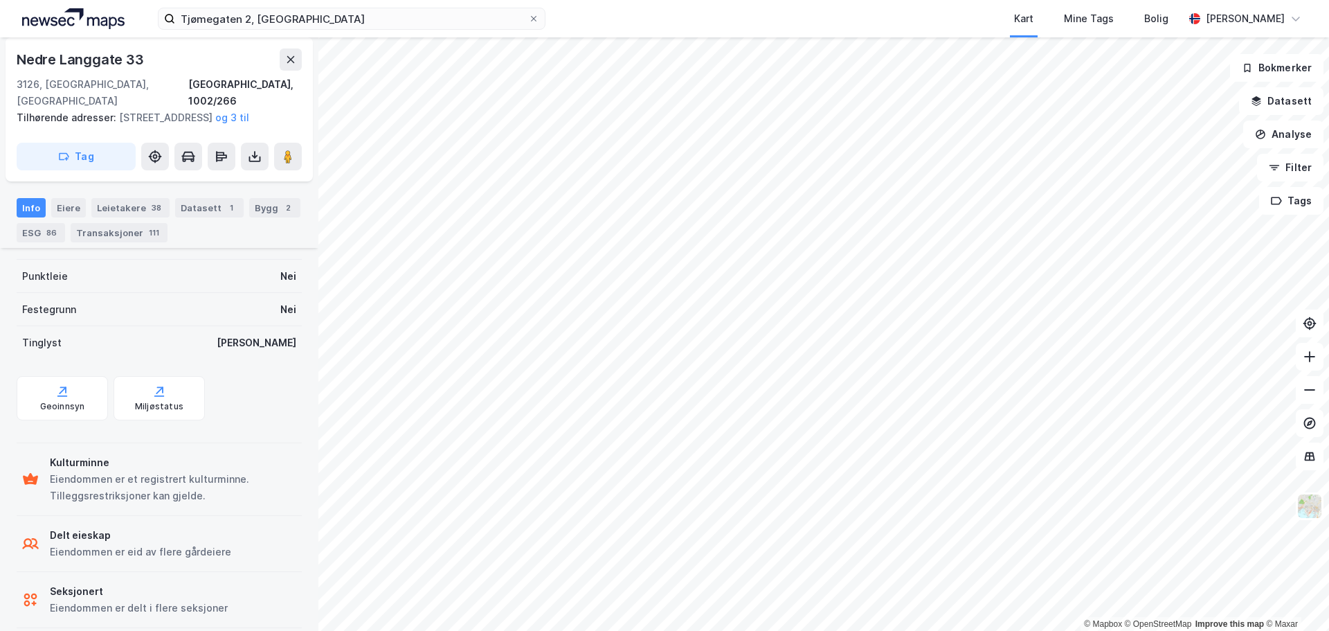
scroll to position [435, 0]
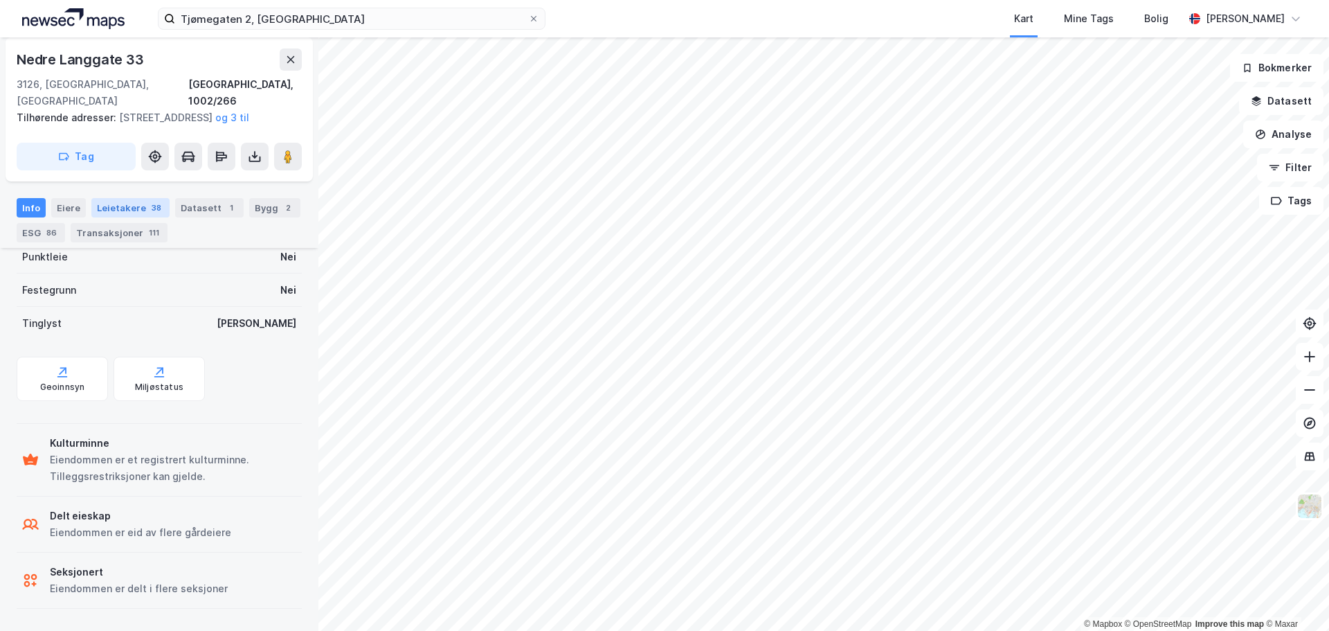
click at [136, 206] on div "Leietakere 38" at bounding box center [130, 207] width 78 height 19
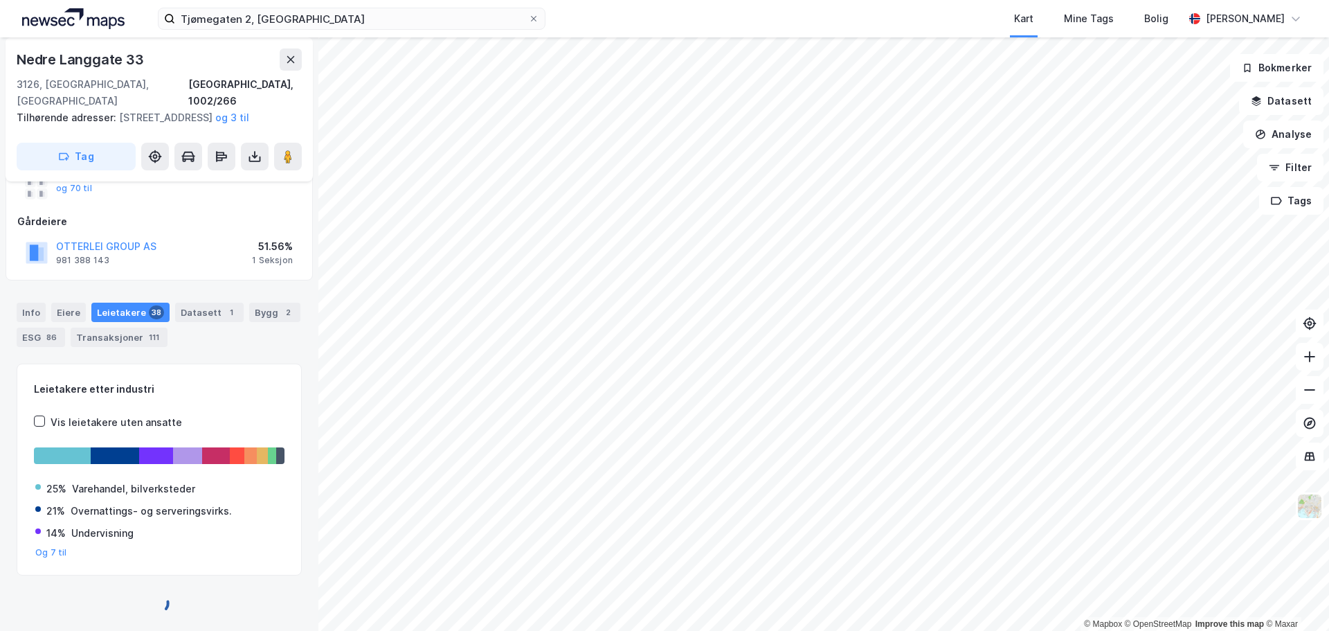
scroll to position [435, 0]
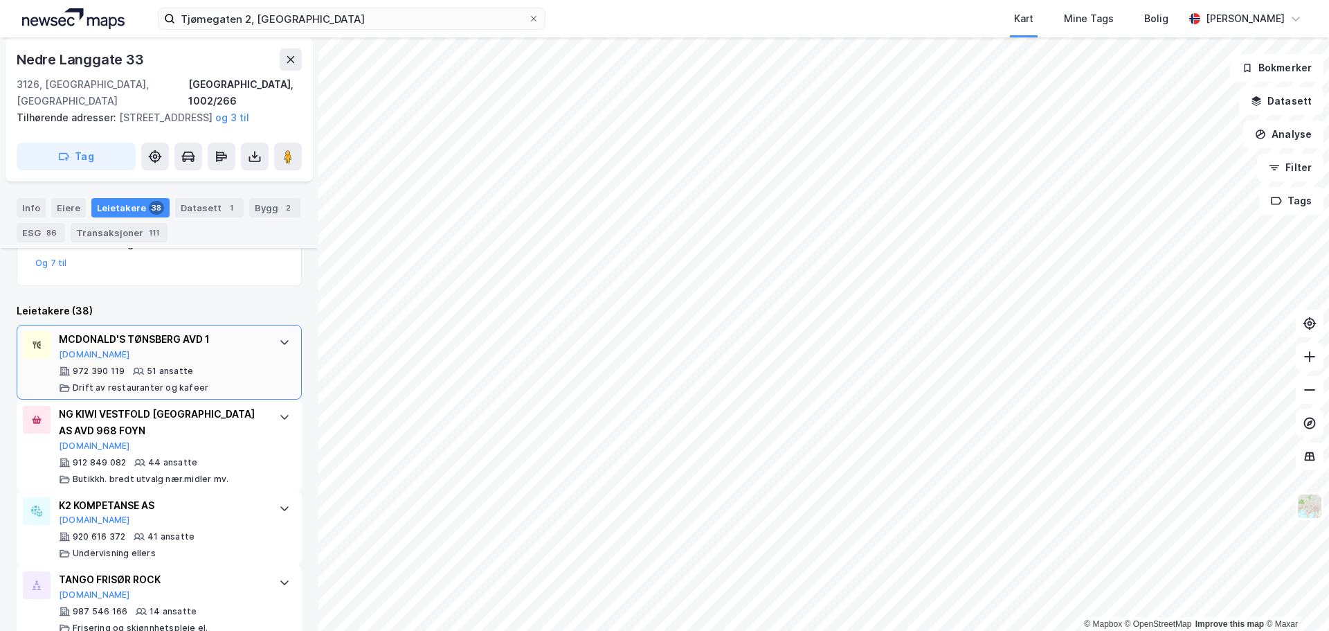
click at [134, 336] on div "MCDONALD'S TØNSBERG AVD 1" at bounding box center [162, 339] width 206 height 17
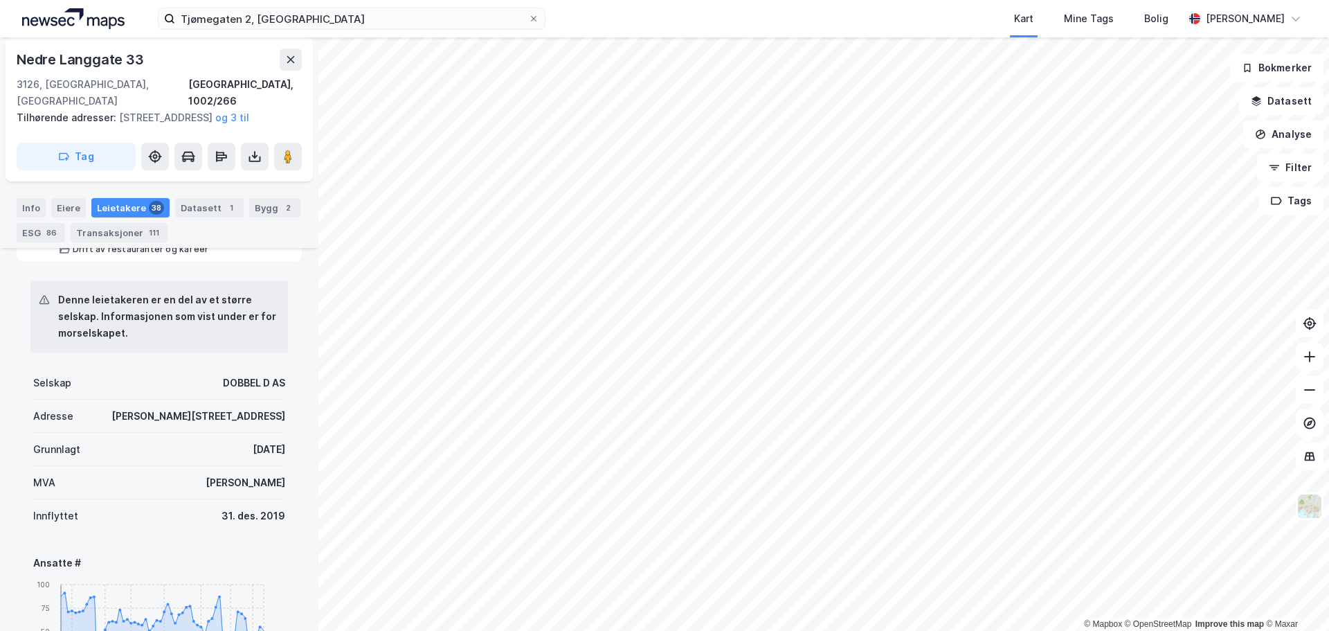
scroll to position [366, 0]
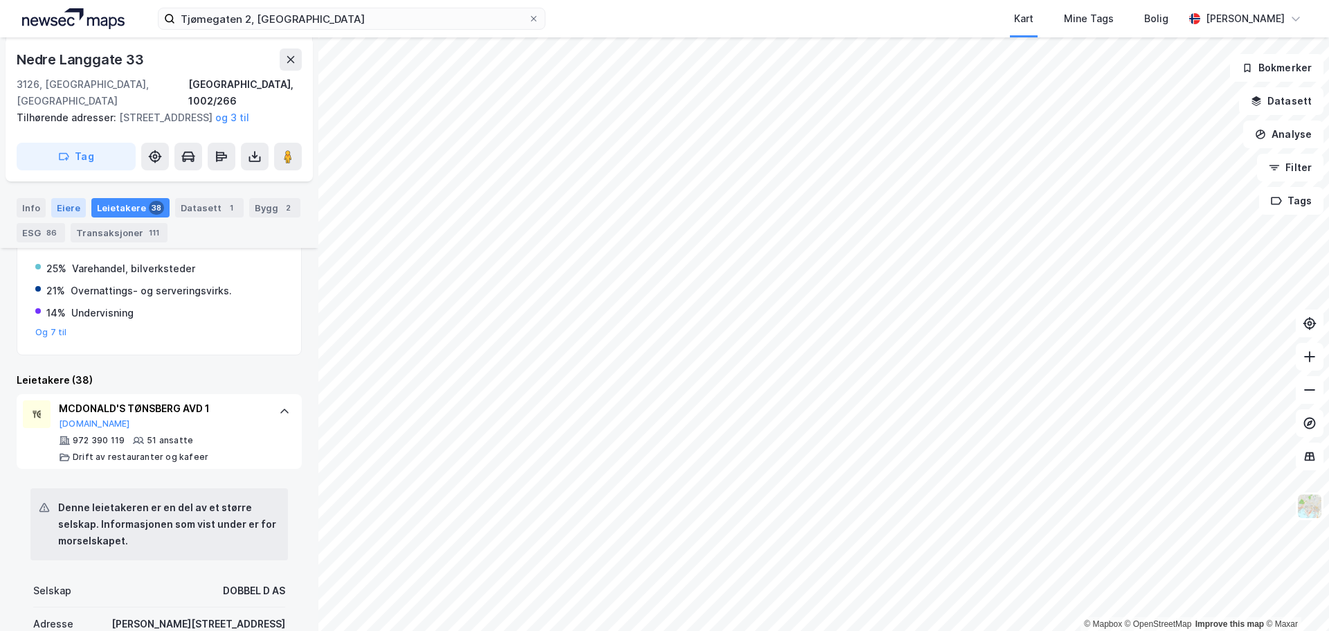
click at [68, 208] on div "Eiere" at bounding box center [68, 207] width 35 height 19
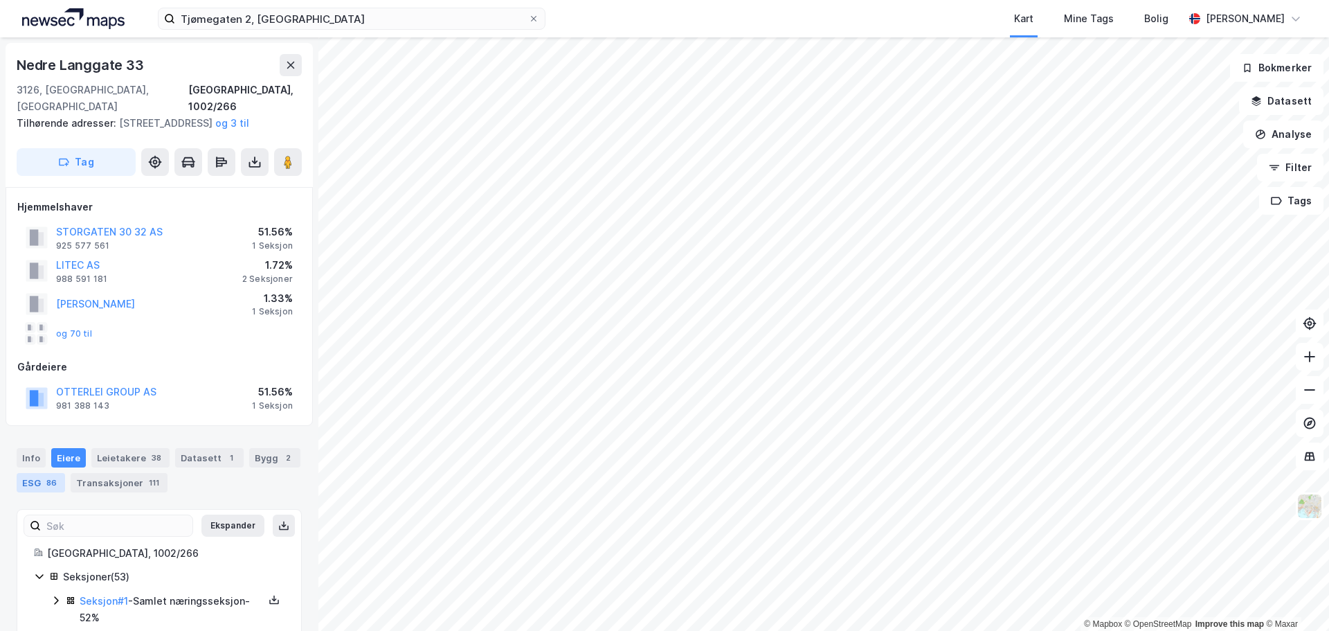
click at [44, 479] on div "86" at bounding box center [52, 483] width 16 height 14
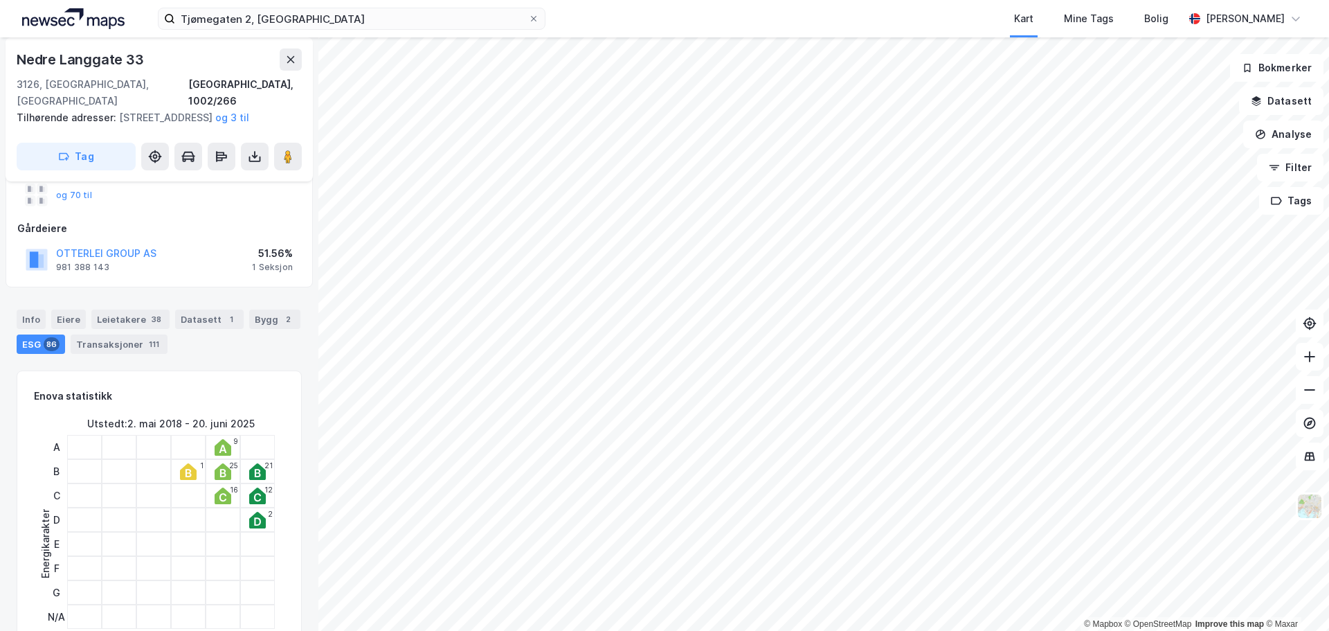
scroll to position [208, 0]
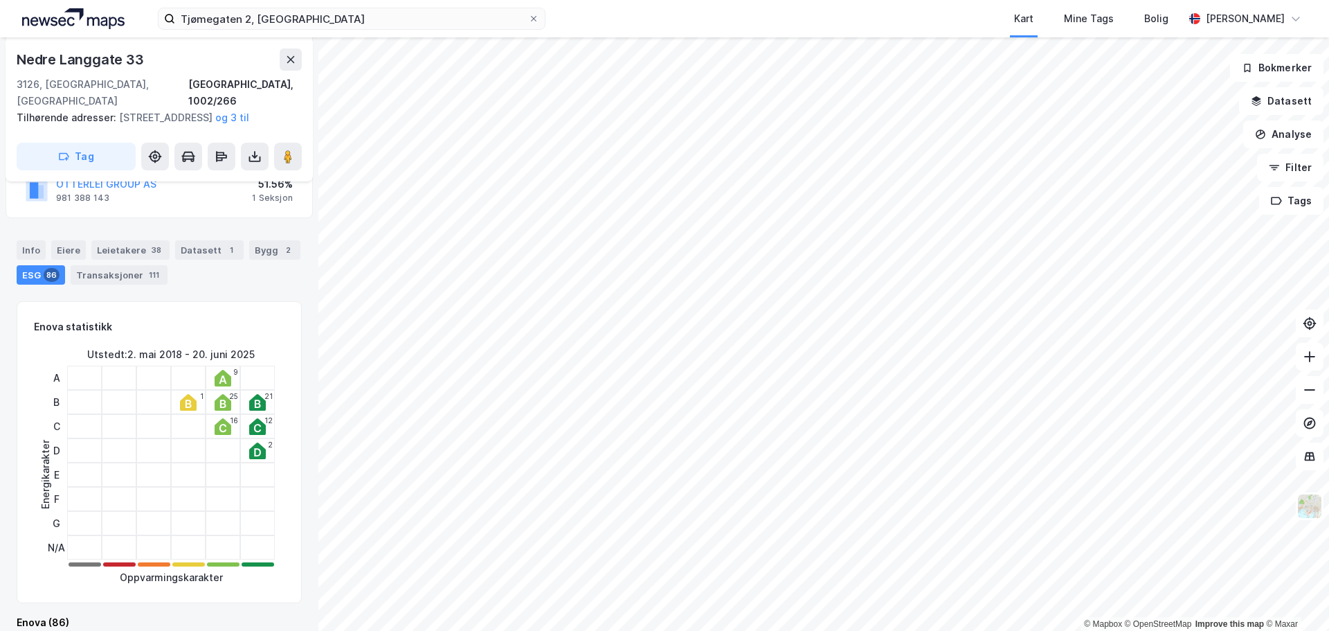
click at [290, 455] on div "Enova statistikk Energikarakter Utstedt : 2. mai 2018 - 20. juni 2025 A B C D E…" at bounding box center [159, 452] width 285 height 302
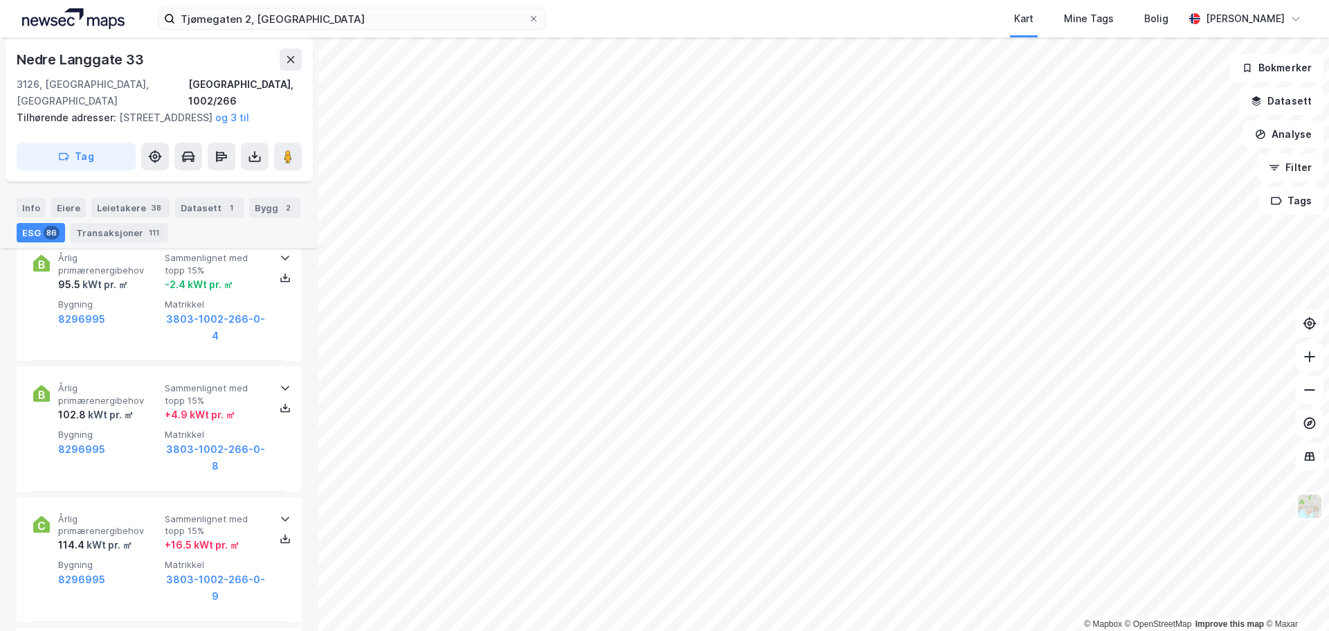
scroll to position [11726, 0]
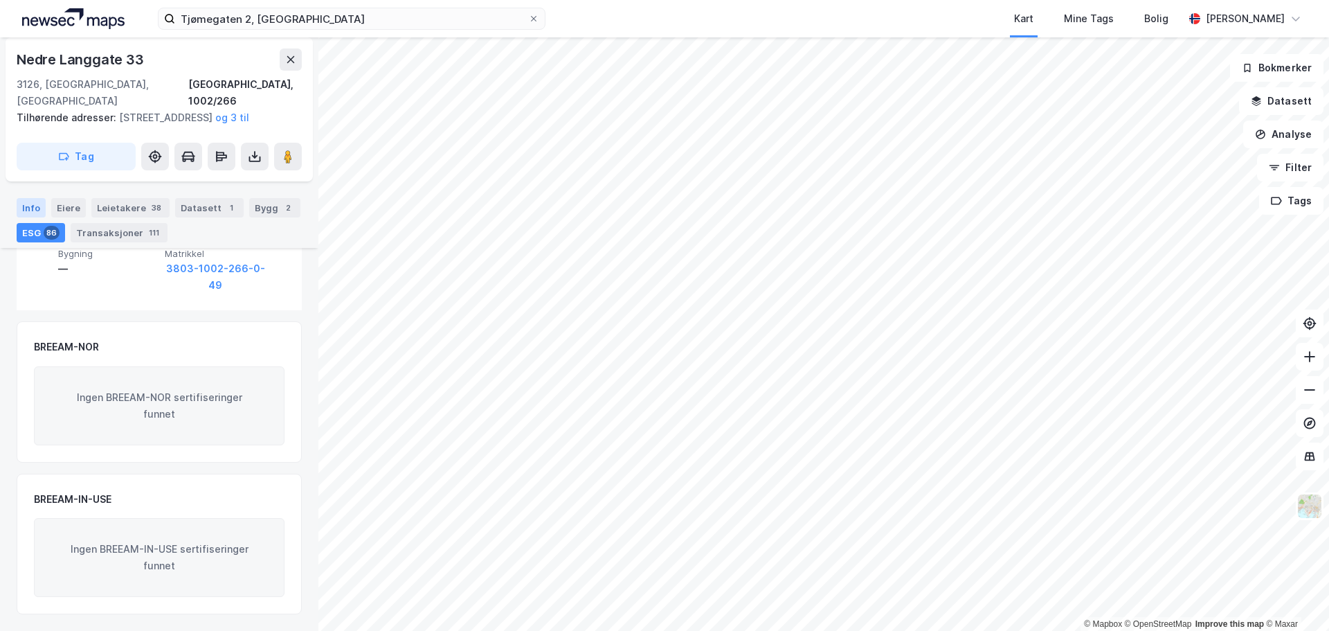
click at [27, 203] on div "Info" at bounding box center [31, 207] width 29 height 19
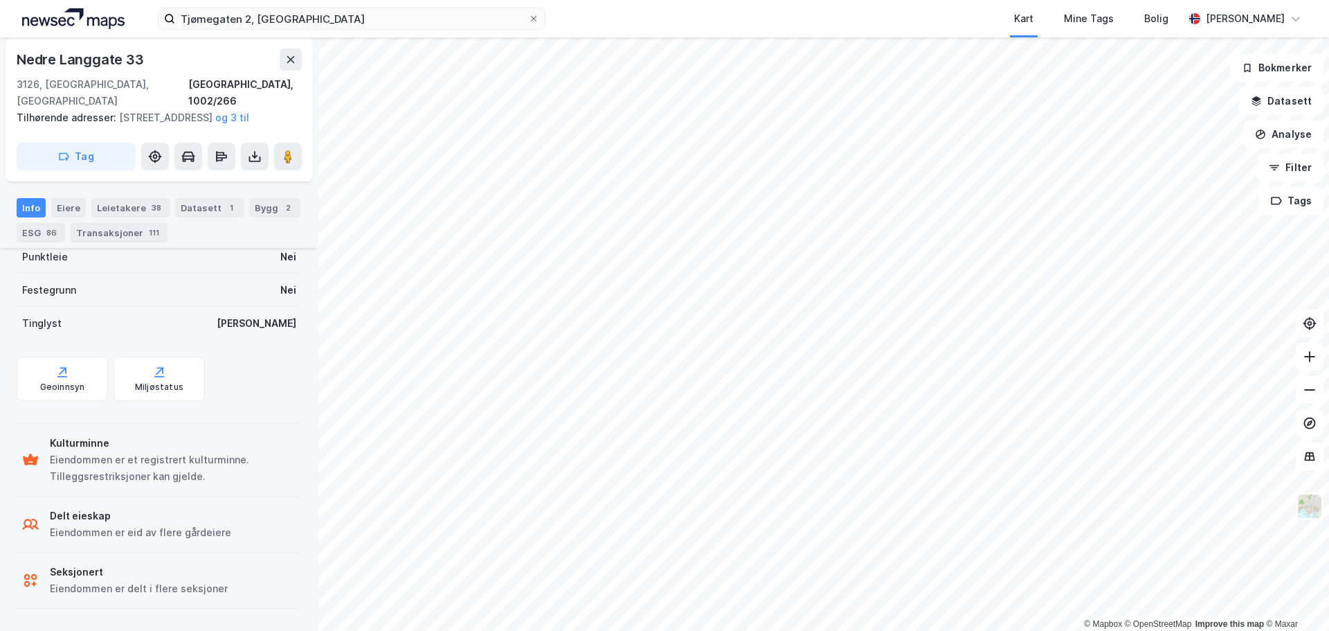
scroll to position [435, 0]
click at [87, 229] on div "Transaksjoner 111" at bounding box center [119, 232] width 97 height 19
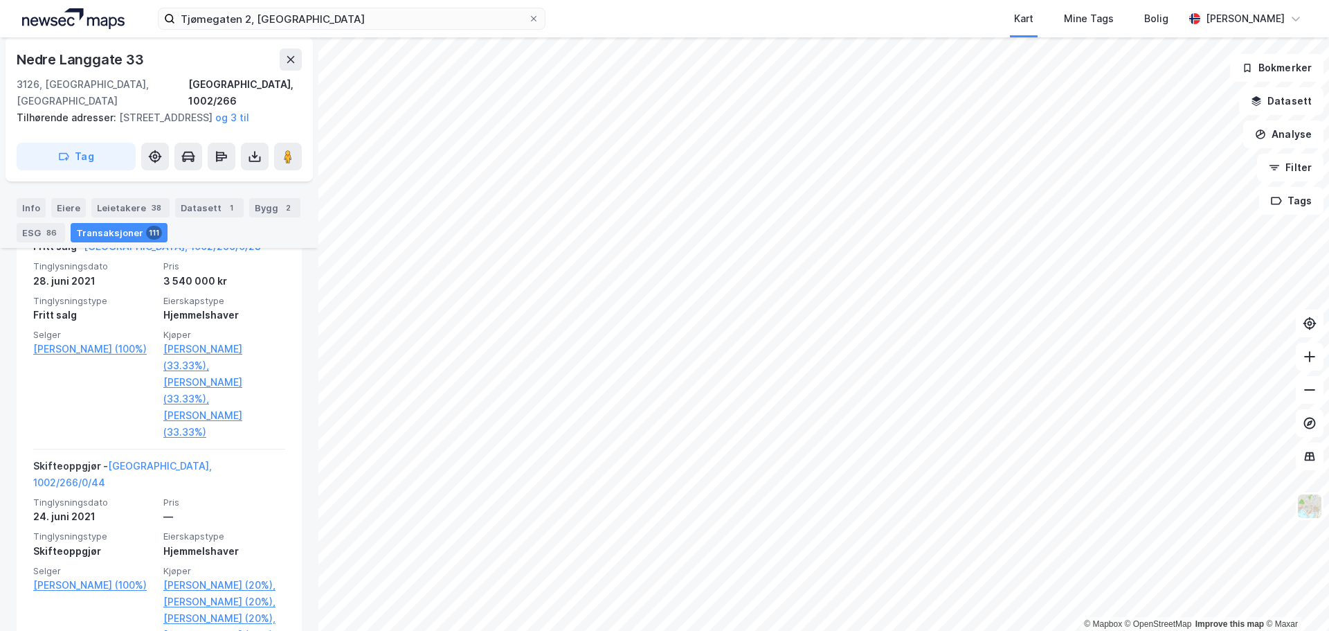
scroll to position [3901, 0]
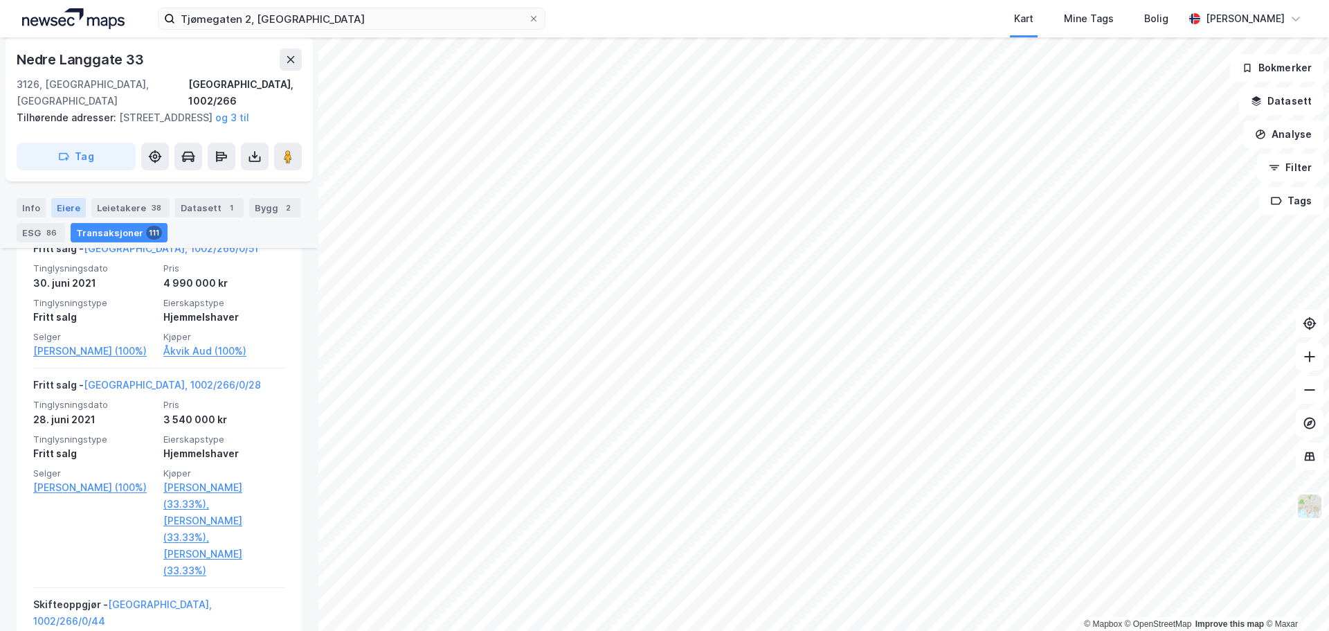
click at [68, 205] on div "Eiere" at bounding box center [68, 207] width 35 height 19
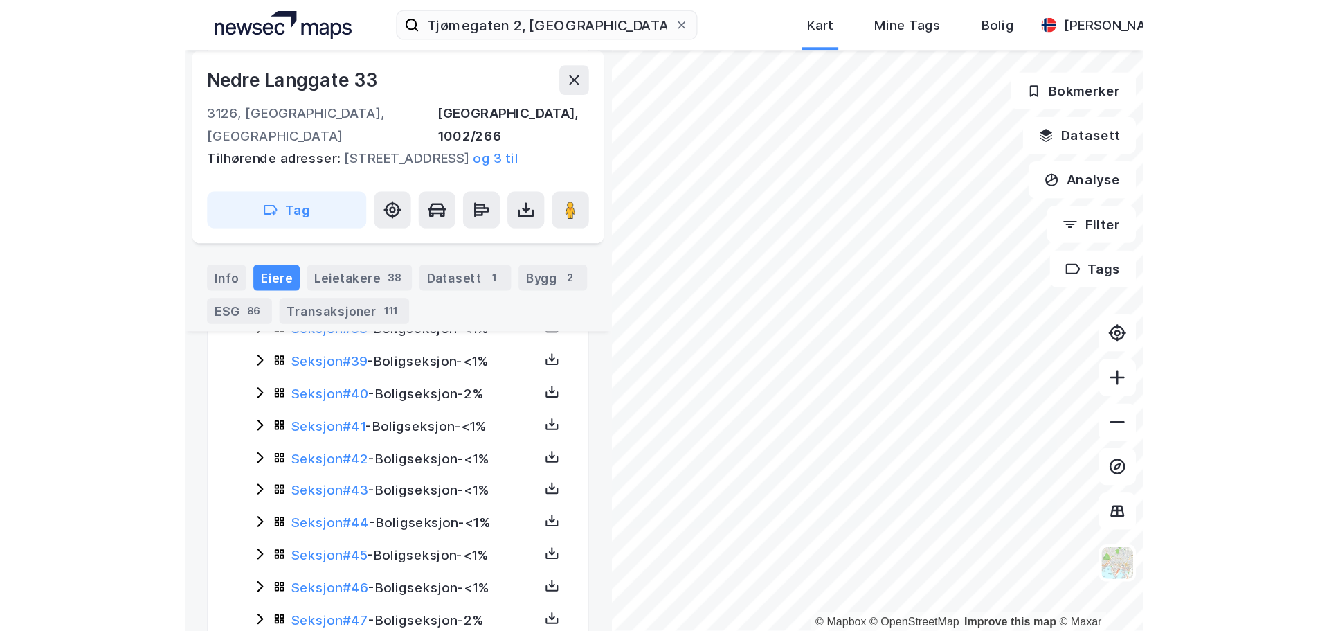
scroll to position [1267, 0]
